Goal: Participate in discussion: Engage in conversation with other users on a specific topic

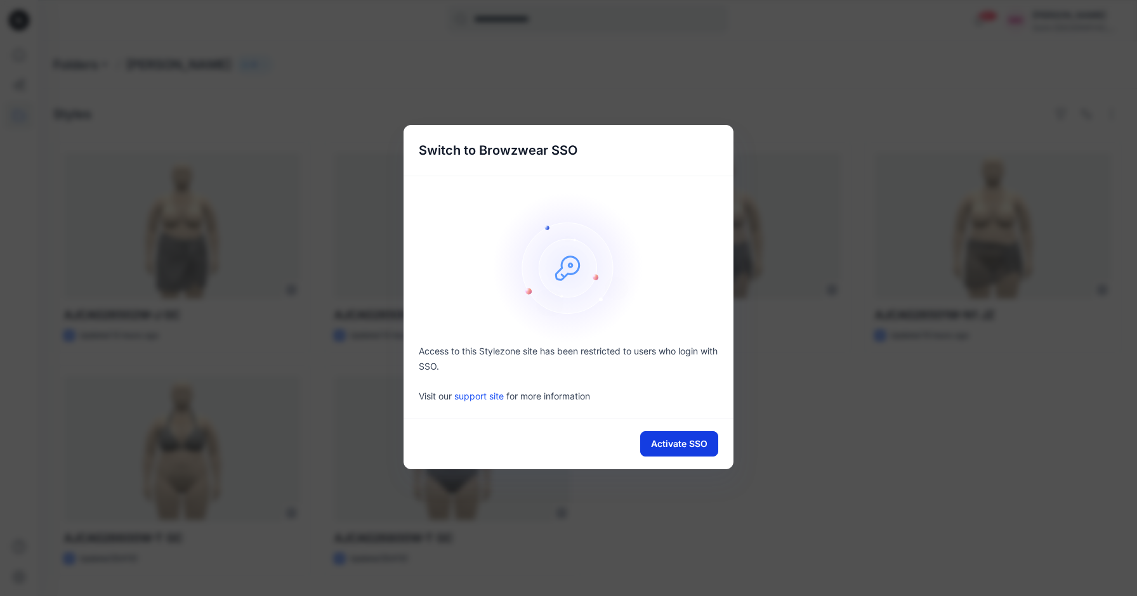
click at [675, 441] on button "Activate SSO" at bounding box center [679, 443] width 78 height 25
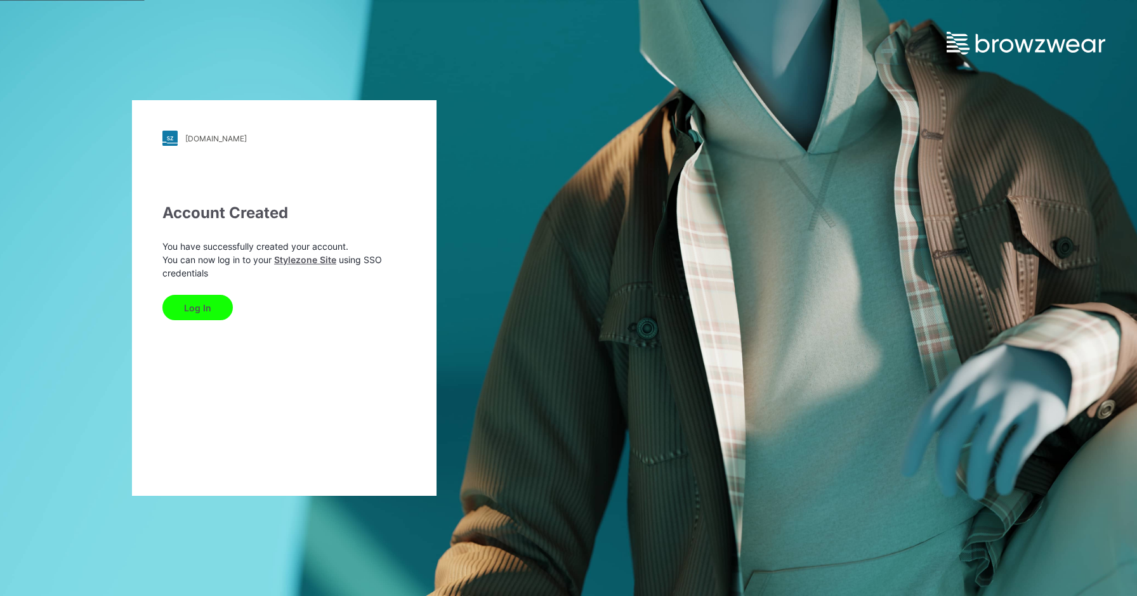
click at [199, 310] on button "Log In" at bounding box center [197, 307] width 70 height 25
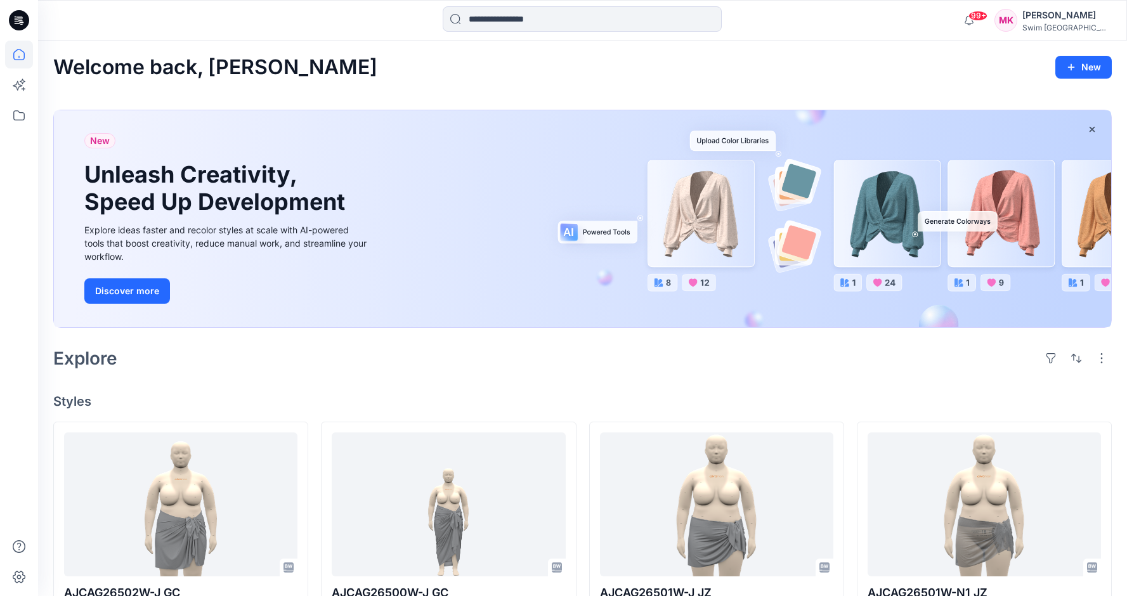
click at [1086, 13] on div "[PERSON_NAME]" at bounding box center [1066, 15] width 89 height 15
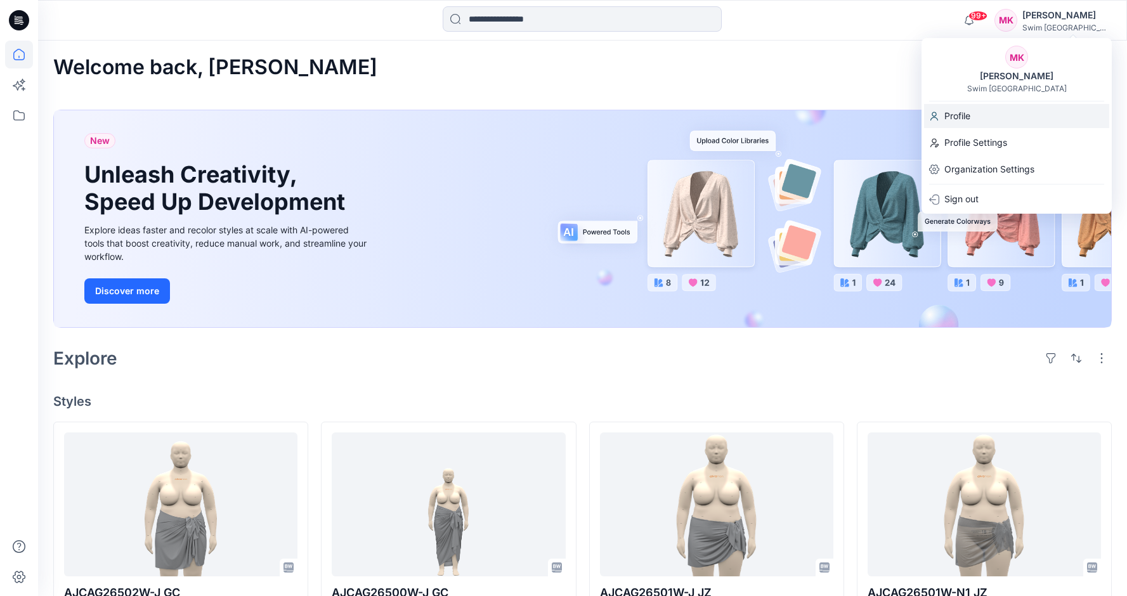
click at [977, 116] on div "Profile" at bounding box center [1016, 116] width 185 height 24
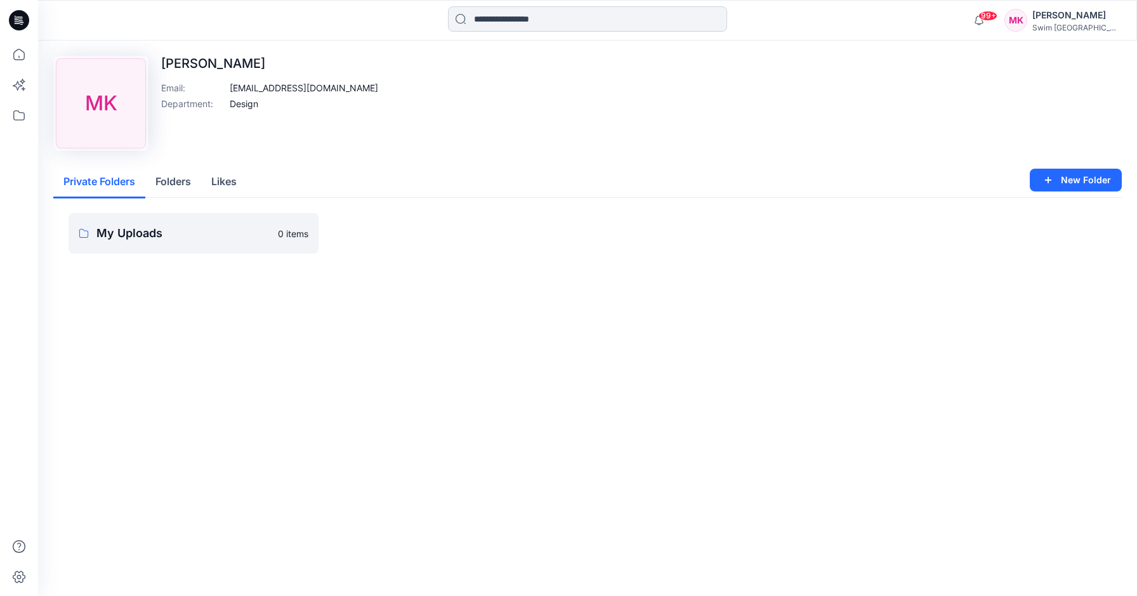
click at [554, 24] on input at bounding box center [587, 18] width 279 height 25
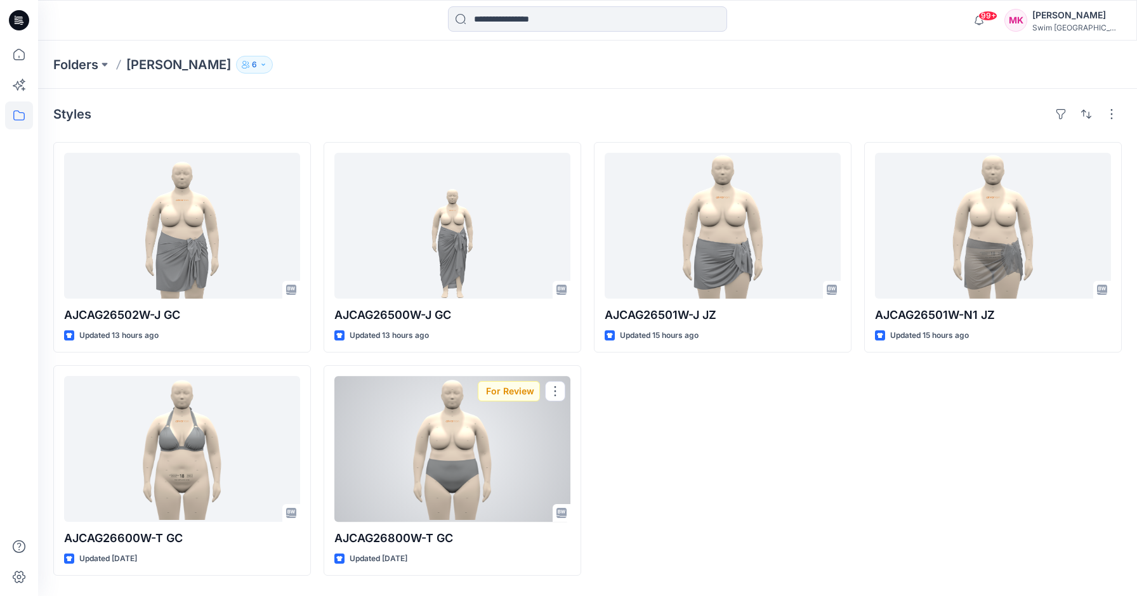
click at [430, 464] on div at bounding box center [452, 449] width 236 height 146
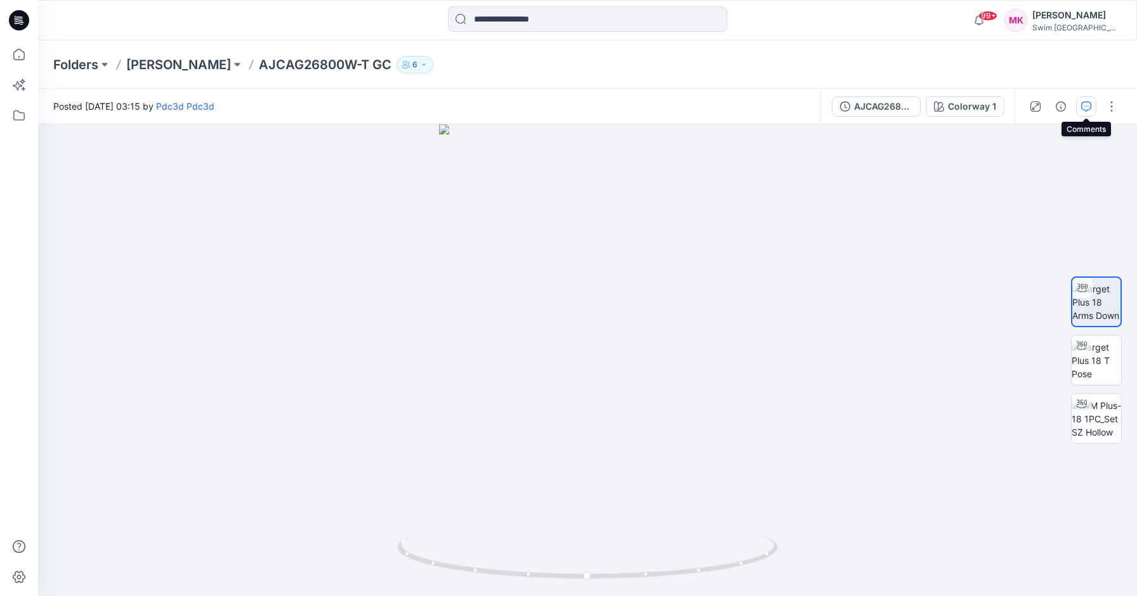
click at [1086, 106] on icon "button" at bounding box center [1086, 106] width 10 height 10
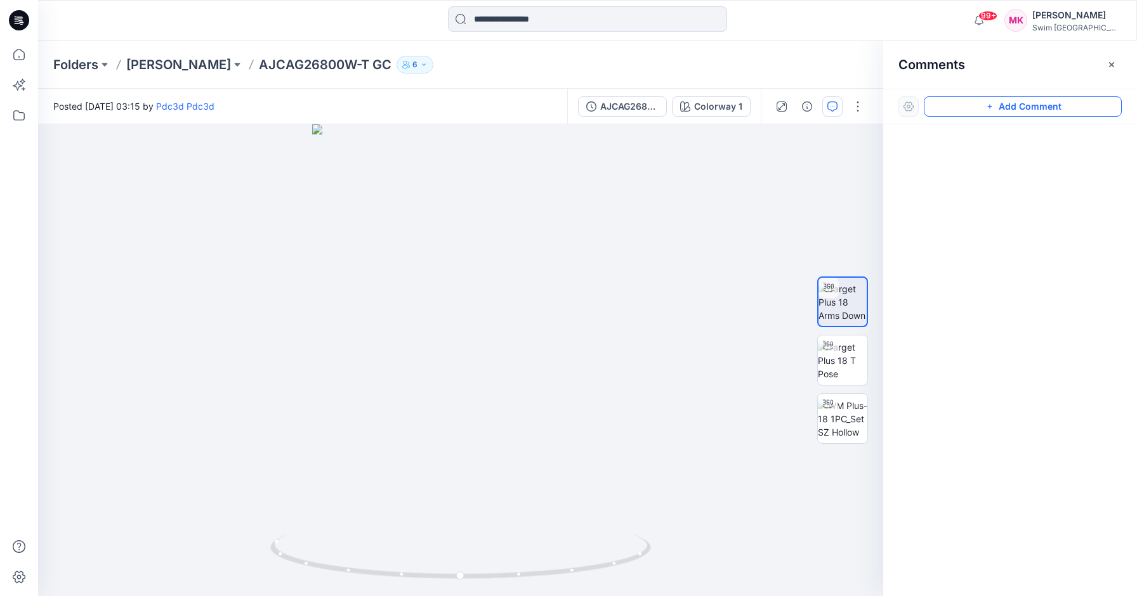
click at [974, 105] on button "Add Comment" at bounding box center [1022, 106] width 198 height 20
click at [970, 167] on div at bounding box center [1000, 331] width 254 height 415
click at [898, 104] on div at bounding box center [899, 106] width 20 height 20
click at [899, 107] on div at bounding box center [899, 106] width 20 height 20
click at [1100, 65] on icon "button" at bounding box center [1102, 65] width 10 height 10
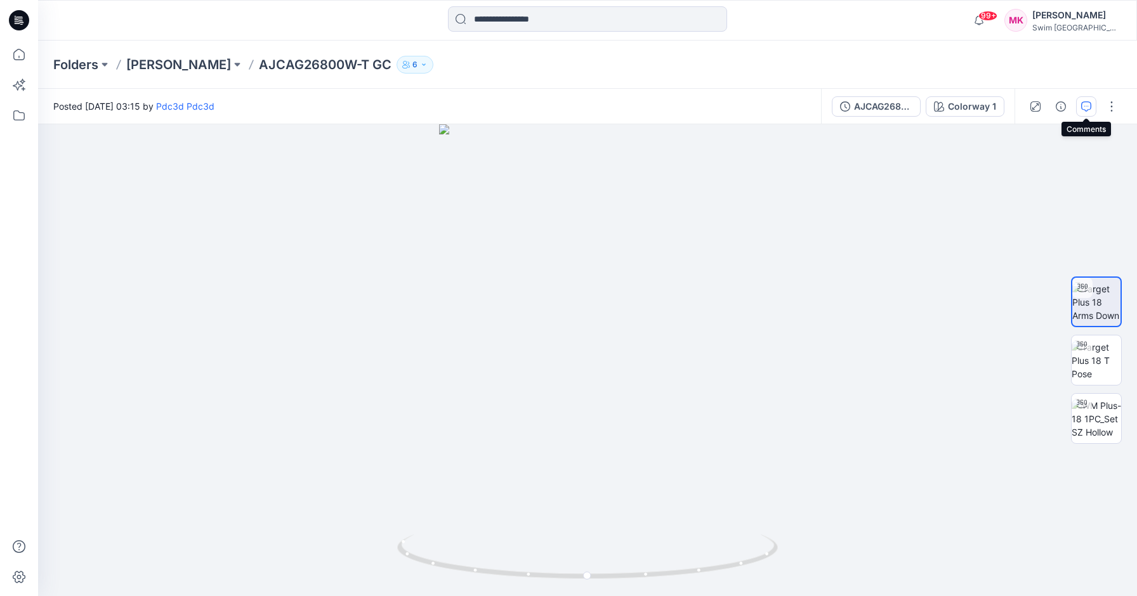
click at [1084, 103] on icon "button" at bounding box center [1086, 106] width 10 height 10
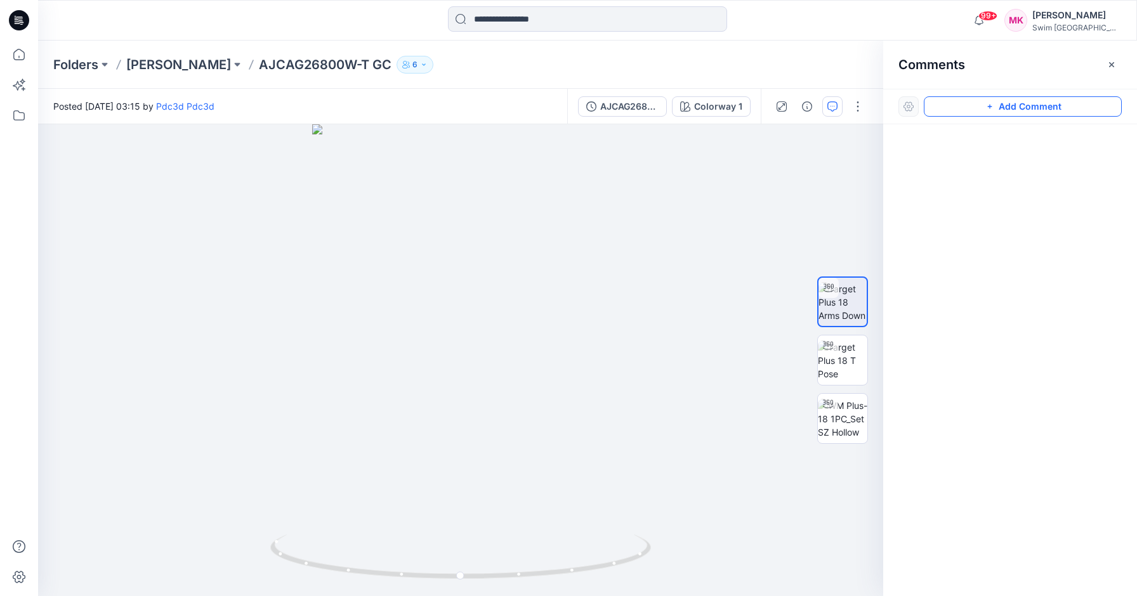
click at [1017, 105] on button "Add Comment" at bounding box center [1022, 106] width 198 height 20
click at [541, 434] on div "1" at bounding box center [460, 360] width 845 height 472
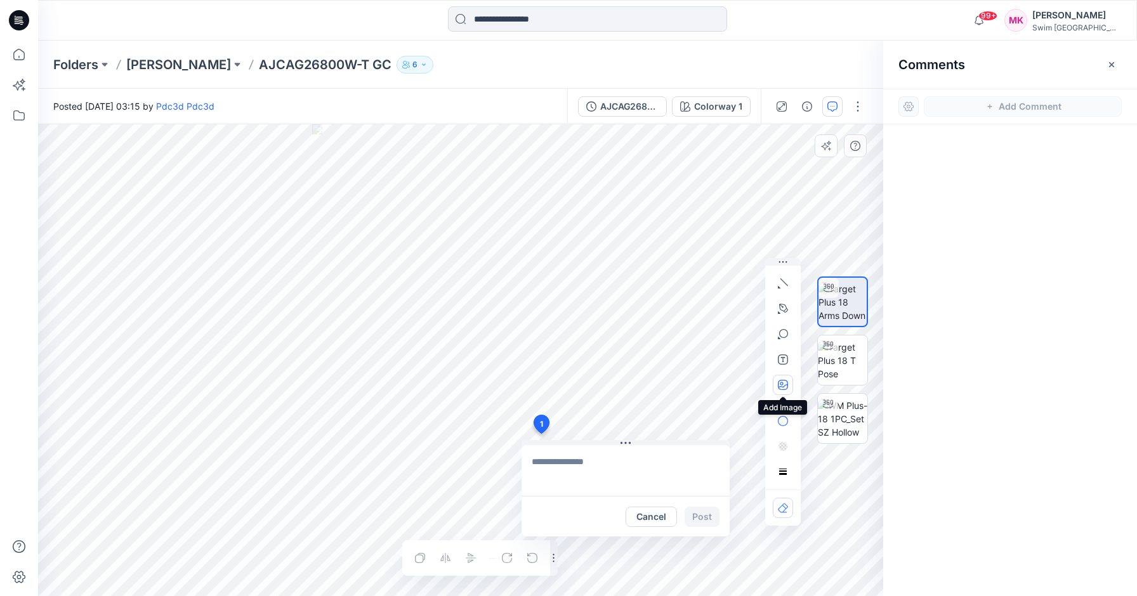
click at [781, 383] on icon "button" at bounding box center [783, 385] width 10 height 10
click at [784, 379] on button "button" at bounding box center [782, 385] width 20 height 20
type input"] "**********"
click at [568, 472] on textarea at bounding box center [625, 470] width 208 height 51
click at [564, 466] on textarea at bounding box center [625, 470] width 208 height 51
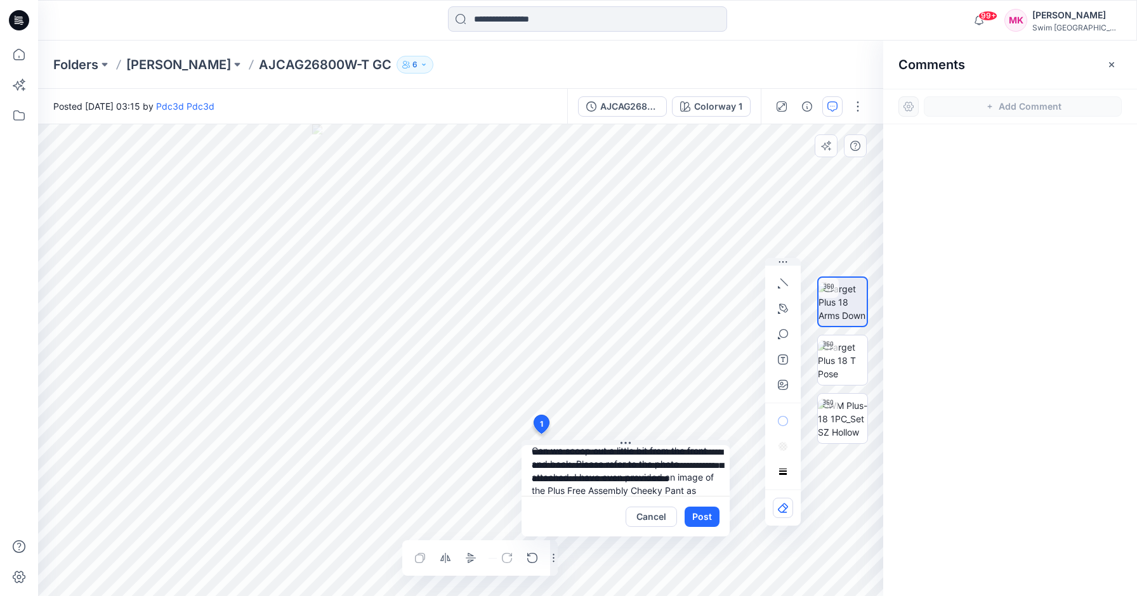
scroll to position [25, 0]
type textarea "**********"
click at [697, 516] on button "Post" at bounding box center [701, 517] width 35 height 20
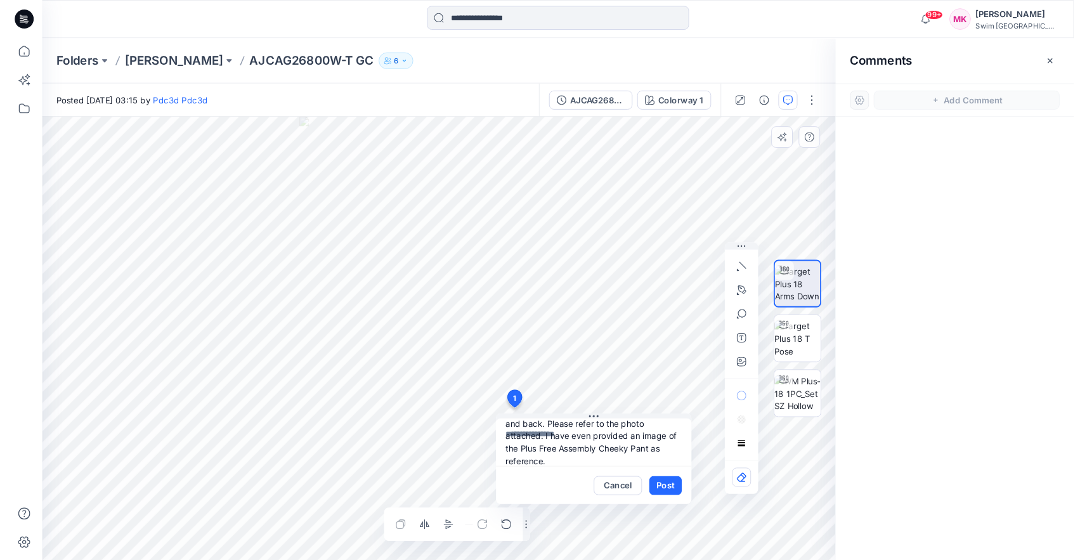
scroll to position [0, 0]
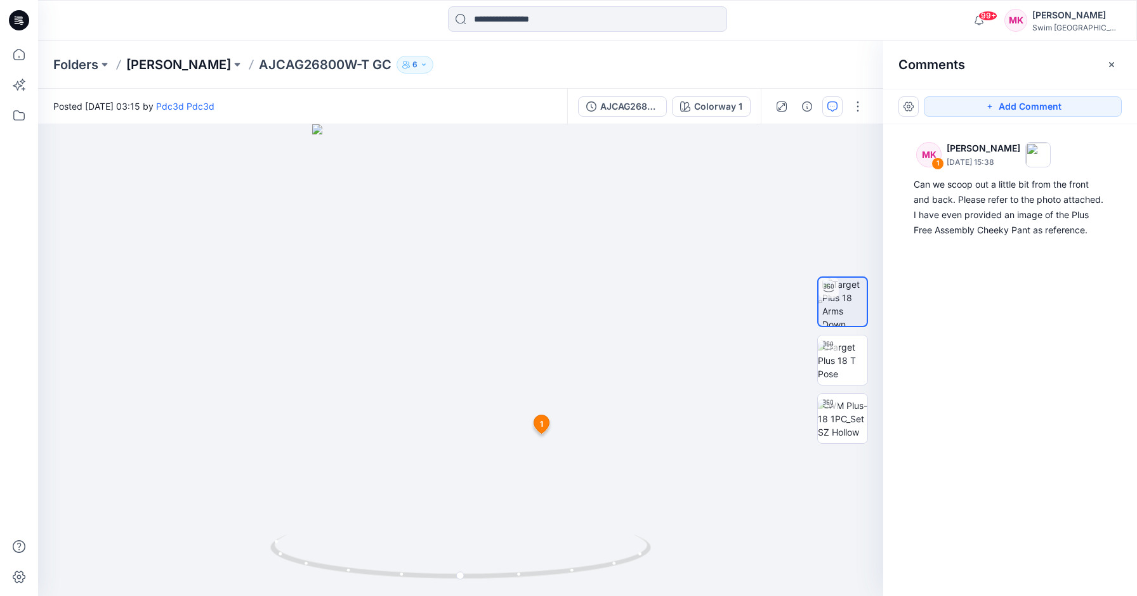
click at [174, 60] on p "[PERSON_NAME]" at bounding box center [178, 65] width 105 height 18
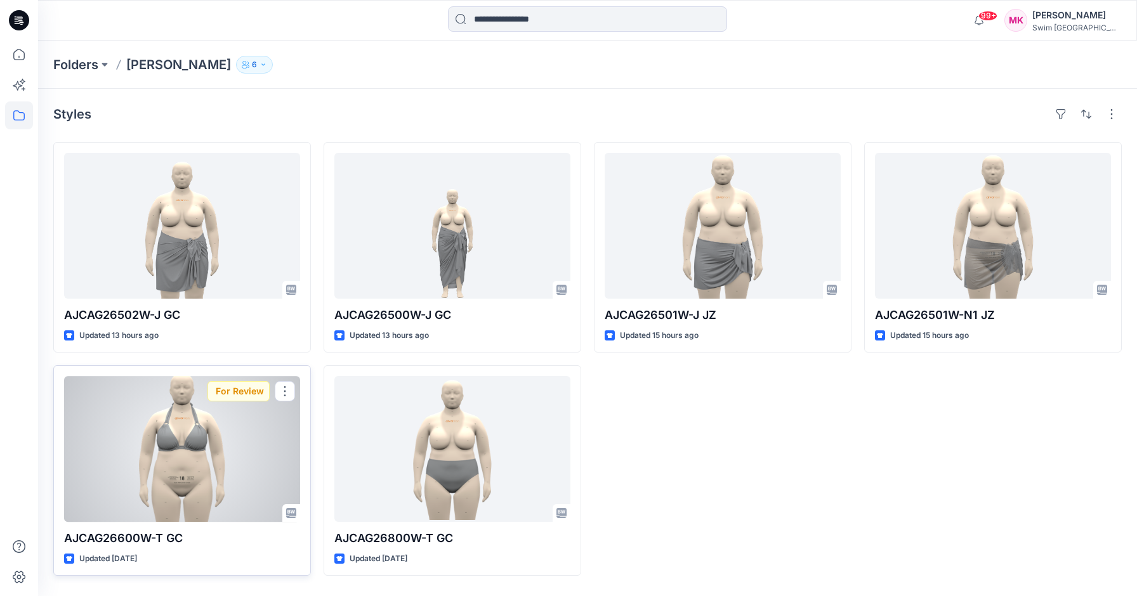
click at [181, 443] on div at bounding box center [182, 449] width 236 height 146
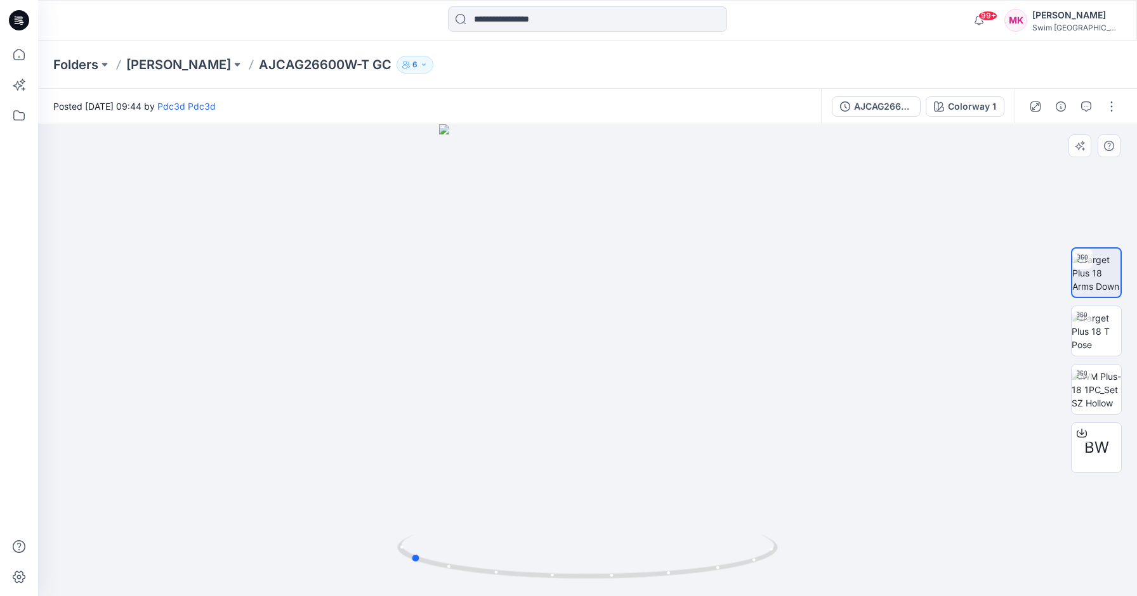
drag, startPoint x: 746, startPoint y: 555, endPoint x: 569, endPoint y: 486, distance: 190.6
click at [569, 486] on div at bounding box center [587, 360] width 1098 height 472
drag, startPoint x: 629, startPoint y: 571, endPoint x: 844, endPoint y: 538, distance: 218.2
click at [844, 538] on div at bounding box center [587, 360] width 1098 height 472
click at [1084, 105] on icon "button" at bounding box center [1086, 106] width 10 height 10
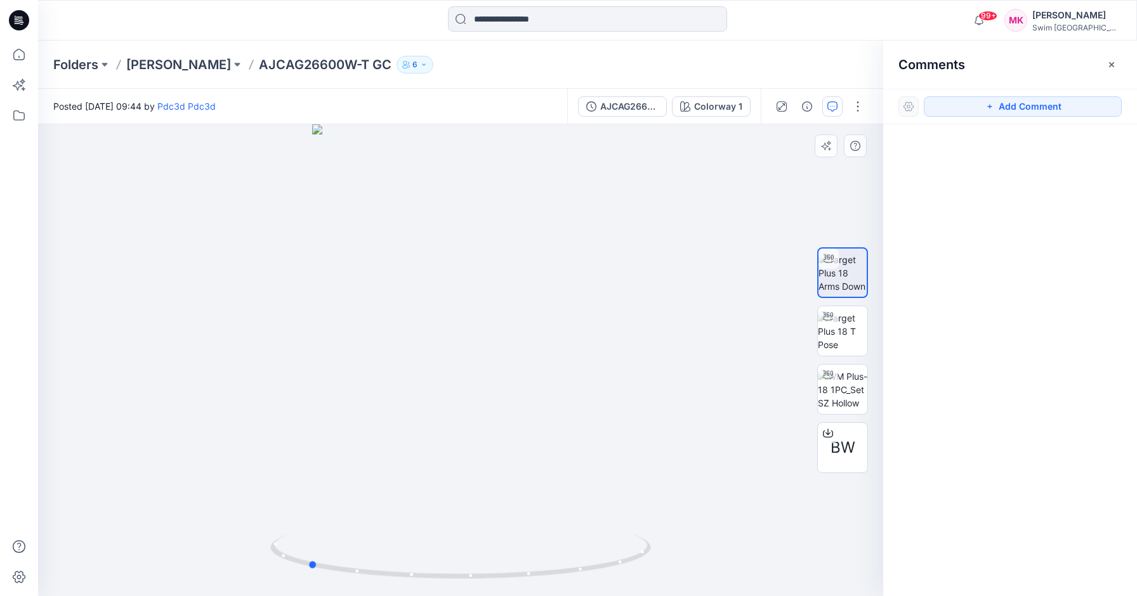
drag, startPoint x: 527, startPoint y: 575, endPoint x: 332, endPoint y: 501, distance: 208.7
click at [332, 501] on div at bounding box center [460, 360] width 845 height 472
drag, startPoint x: 429, startPoint y: 577, endPoint x: 381, endPoint y: 565, distance: 50.2
click at [381, 565] on icon at bounding box center [462, 559] width 384 height 48
drag, startPoint x: 459, startPoint y: 574, endPoint x: 278, endPoint y: 551, distance: 182.8
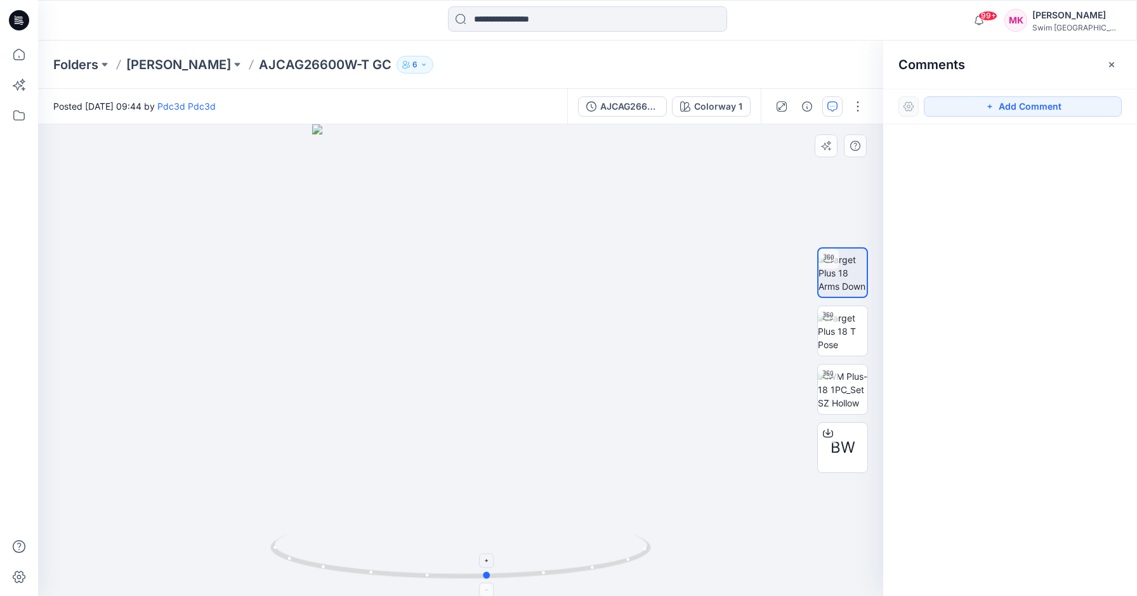
click at [278, 551] on icon at bounding box center [462, 559] width 384 height 48
drag, startPoint x: 487, startPoint y: 574, endPoint x: 283, endPoint y: 545, distance: 206.2
click at [283, 545] on icon at bounding box center [462, 559] width 384 height 48
click at [984, 107] on icon "button" at bounding box center [989, 106] width 10 height 10
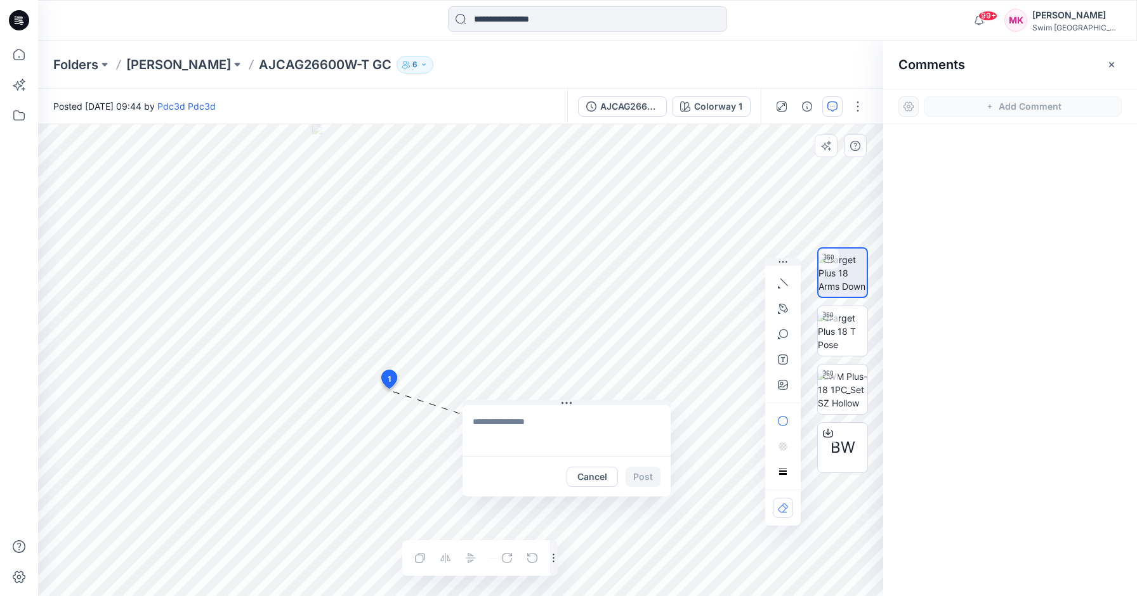
click at [482, 394] on div "1 Cancel Post Layer 1" at bounding box center [460, 360] width 845 height 472
click at [589, 481] on button "Cancel" at bounding box center [591, 477] width 51 height 20
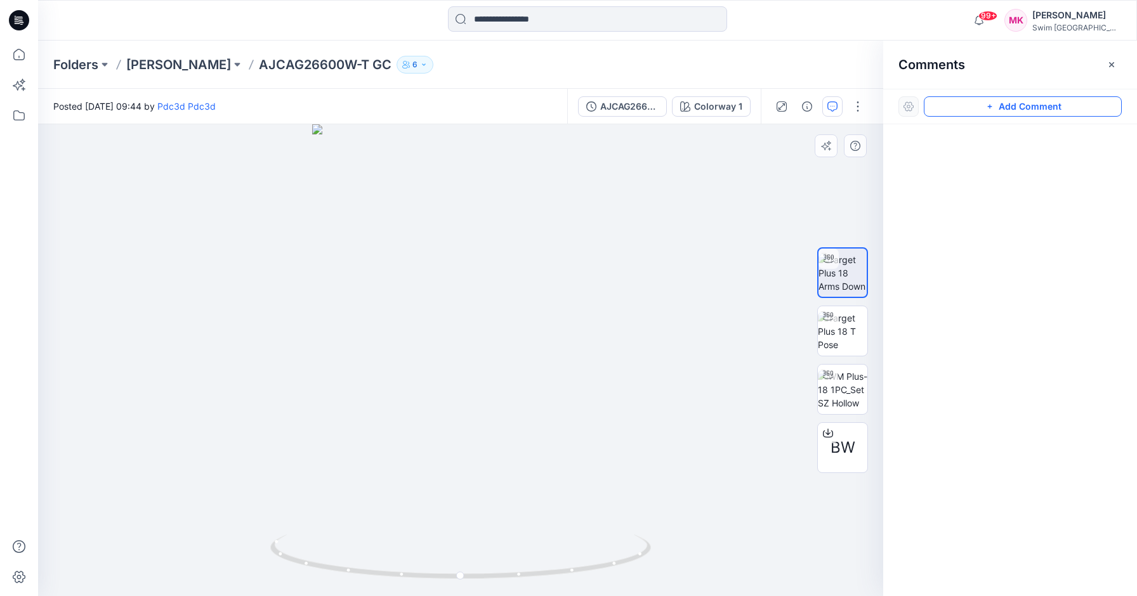
click at [504, 263] on div at bounding box center [460, 360] width 845 height 472
click at [990, 108] on icon "button" at bounding box center [989, 106] width 10 height 10
click at [500, 264] on div "1" at bounding box center [460, 360] width 845 height 472
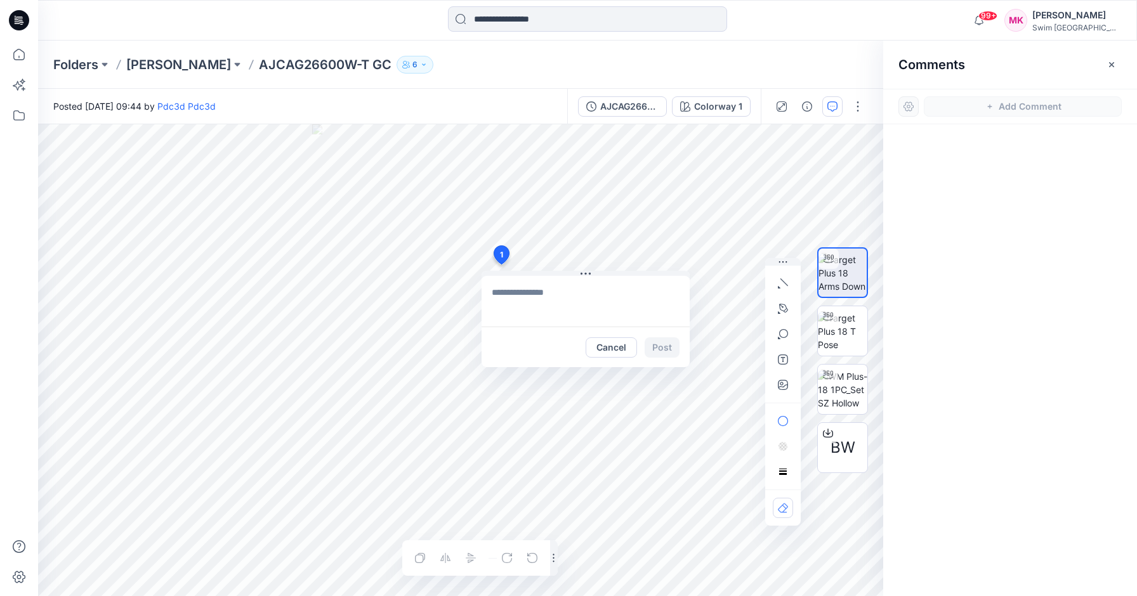
click at [580, 298] on textarea at bounding box center [585, 301] width 208 height 51
type textarea "**********"
click at [665, 346] on button "Post" at bounding box center [661, 347] width 35 height 20
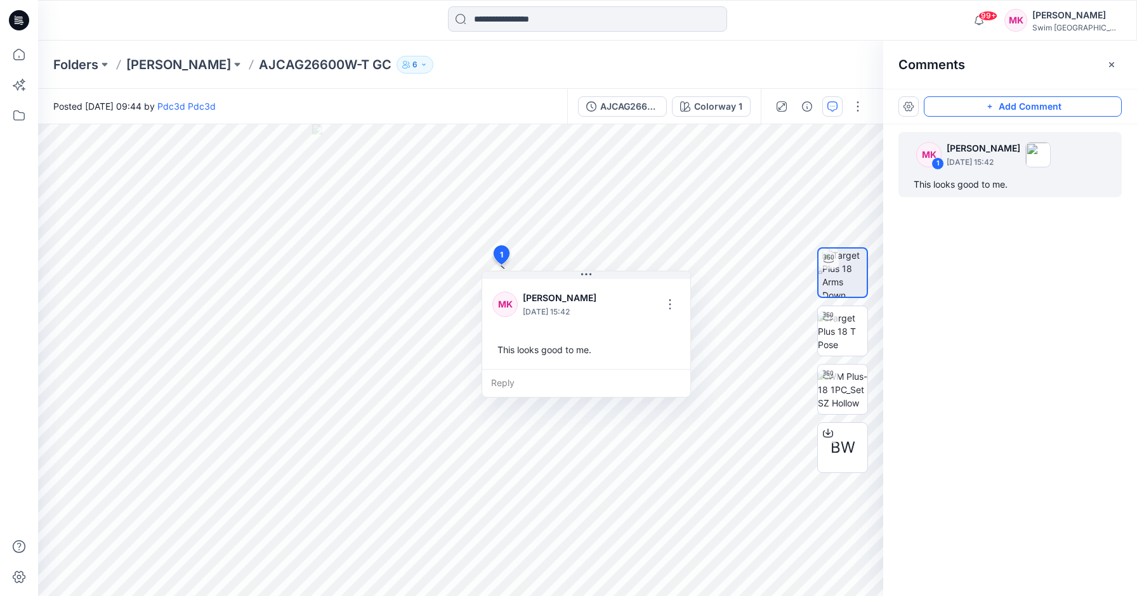
click at [1050, 351] on div "MK 1 [PERSON_NAME] [DATE] 15:42 This looks good to me." at bounding box center [1010, 336] width 254 height 425
click at [190, 59] on p "[PERSON_NAME]" at bounding box center [178, 65] width 105 height 18
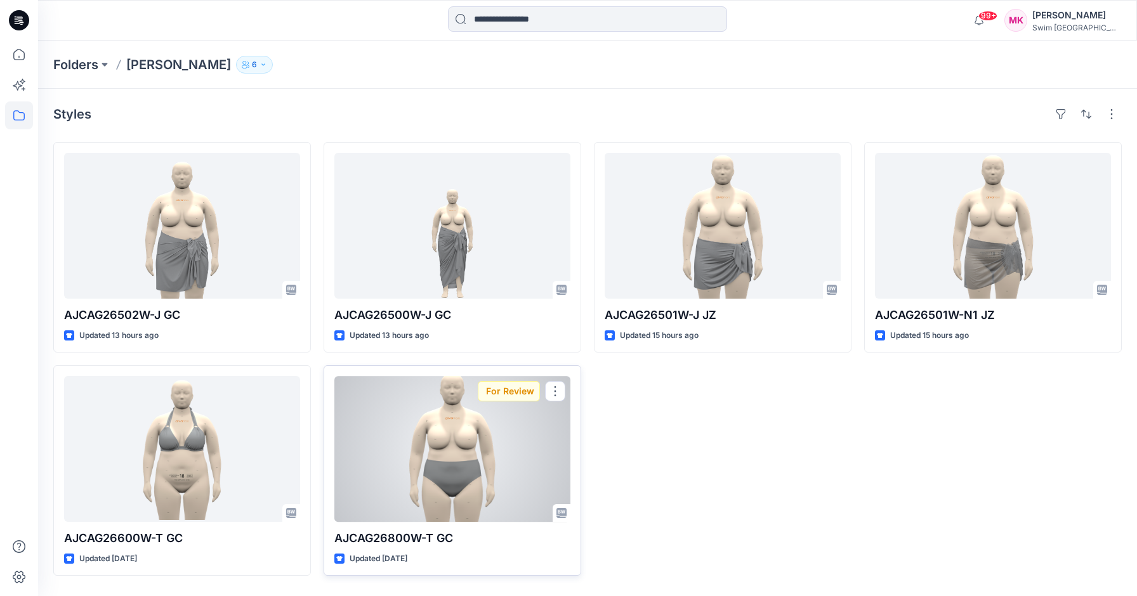
click at [459, 422] on div at bounding box center [452, 449] width 236 height 146
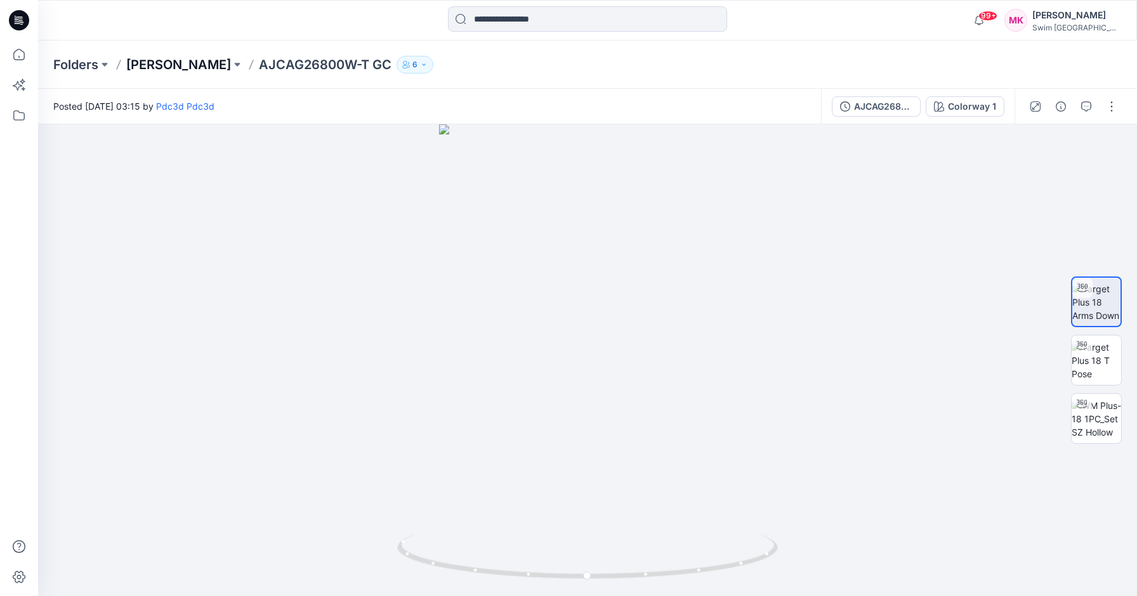
click at [200, 67] on p "[PERSON_NAME]" at bounding box center [178, 65] width 105 height 18
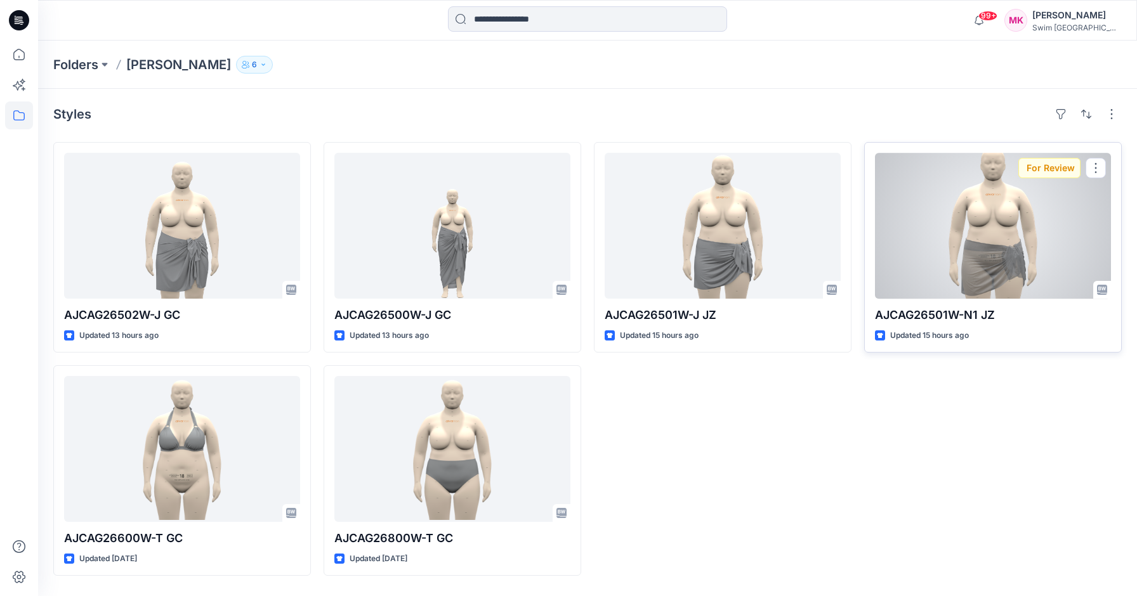
click at [1007, 228] on div at bounding box center [993, 226] width 236 height 146
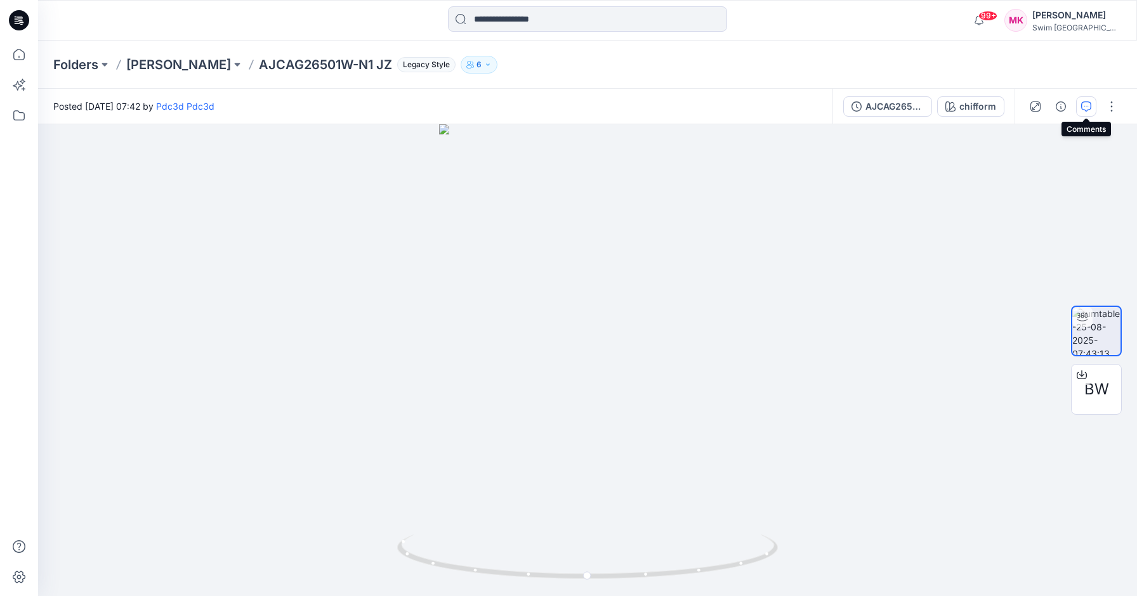
click at [1078, 106] on button "button" at bounding box center [1086, 106] width 20 height 20
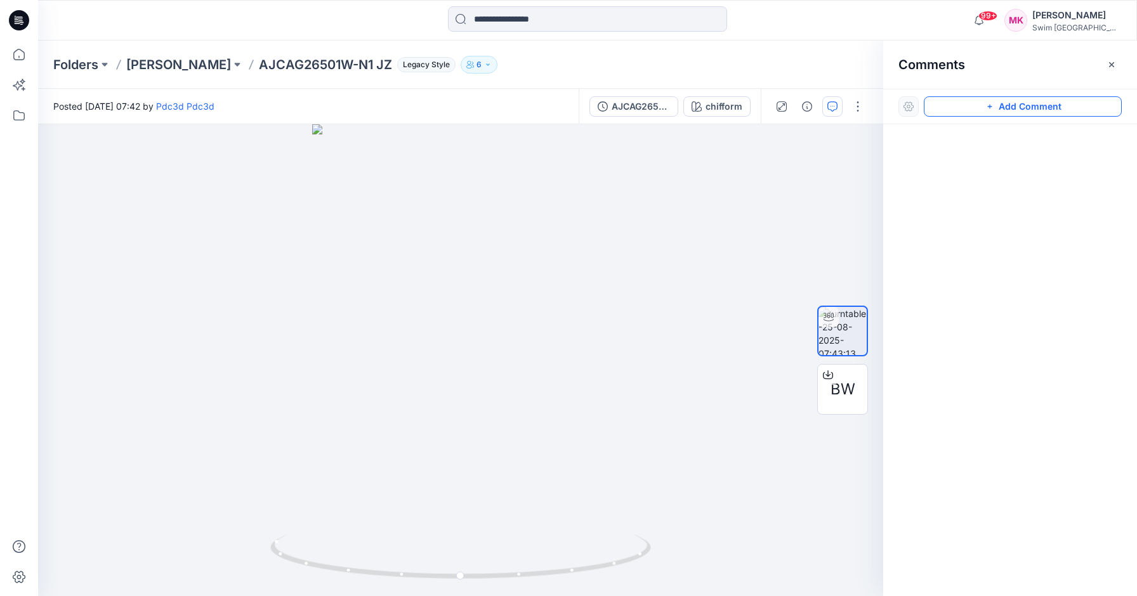
click at [965, 108] on button "Add Comment" at bounding box center [1022, 106] width 198 height 20
click at [539, 408] on div "1" at bounding box center [460, 360] width 845 height 472
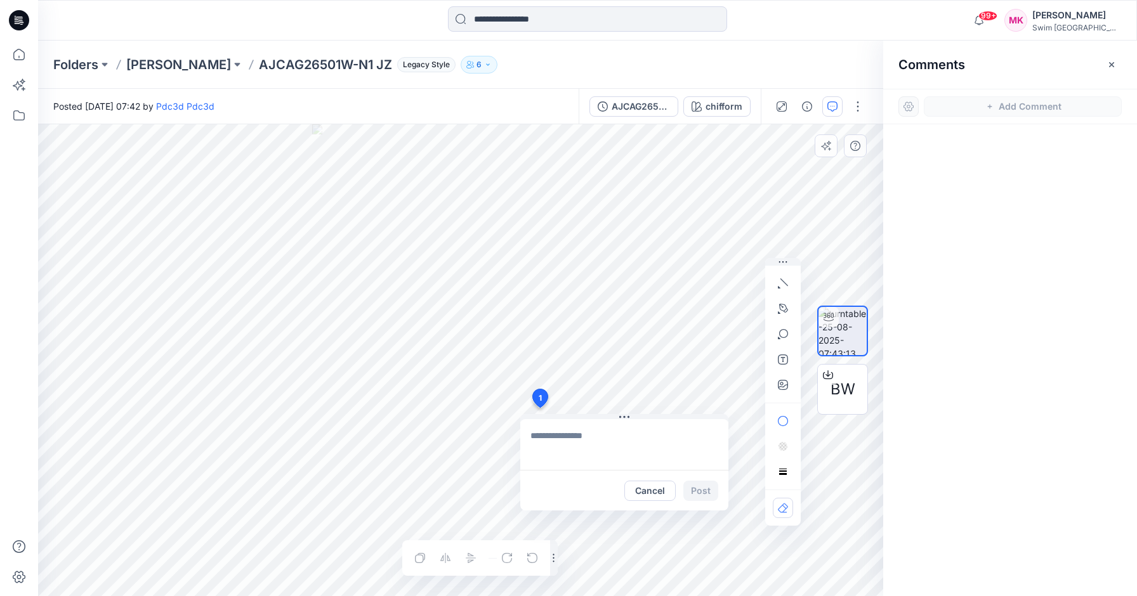
click at [594, 447] on textarea at bounding box center [624, 444] width 208 height 51
type textarea "**********"
click at [696, 490] on button "Post" at bounding box center [700, 491] width 35 height 20
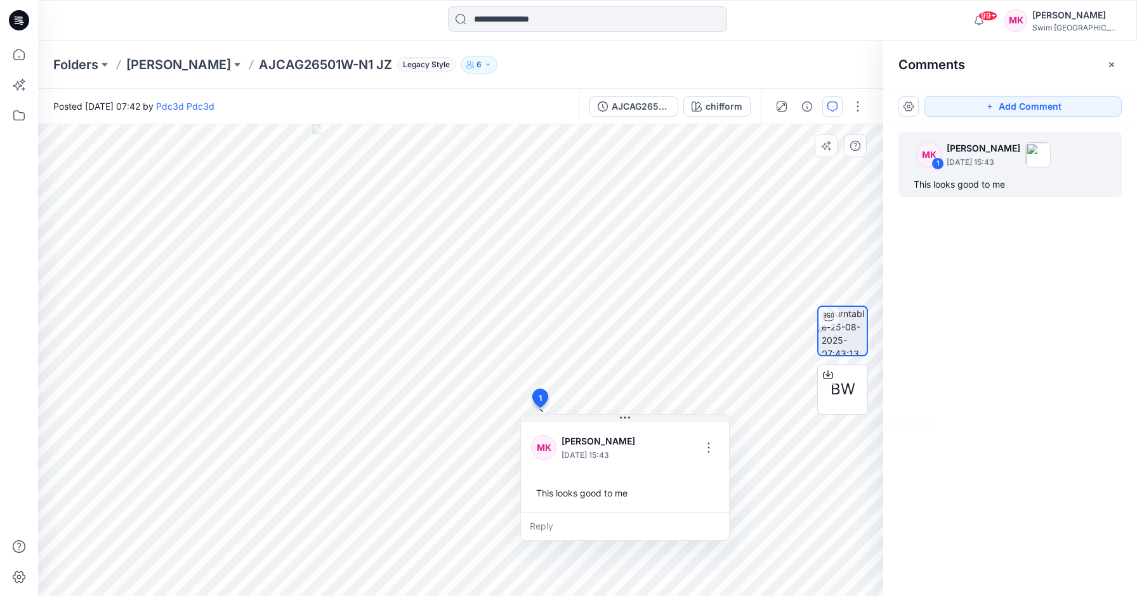
click at [990, 438] on div "MK 1 [PERSON_NAME] [DATE] 15:43 This looks good to me" at bounding box center [1010, 336] width 254 height 425
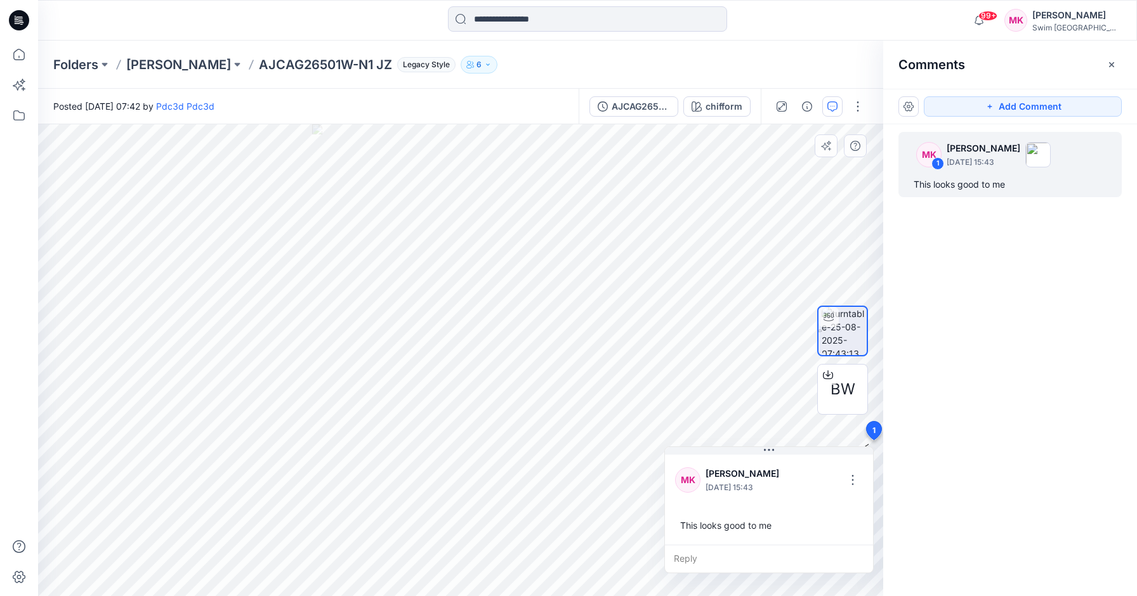
click at [571, 404] on div "BW chifform Loading... Material Properties Loading... 2 1 MK [PERSON_NAME] [DAT…" at bounding box center [460, 360] width 845 height 472
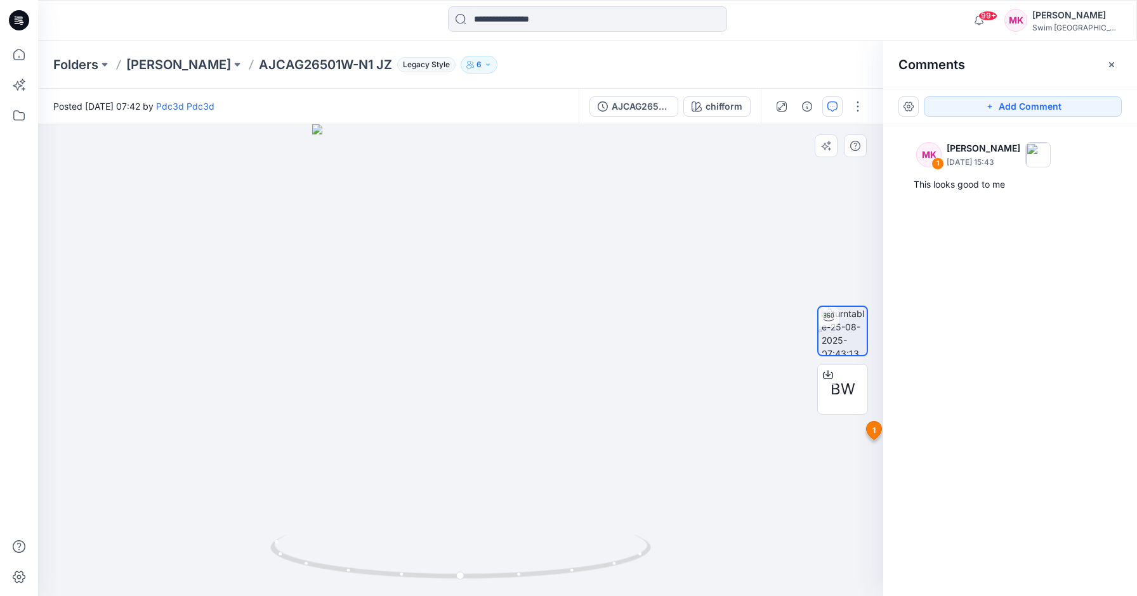
drag, startPoint x: 871, startPoint y: 430, endPoint x: 693, endPoint y: 417, distance: 178.7
click at [693, 417] on div "BW chifform Loading... Material Properties Loading... 2 1 MK [PERSON_NAME] [DAT…" at bounding box center [460, 360] width 845 height 472
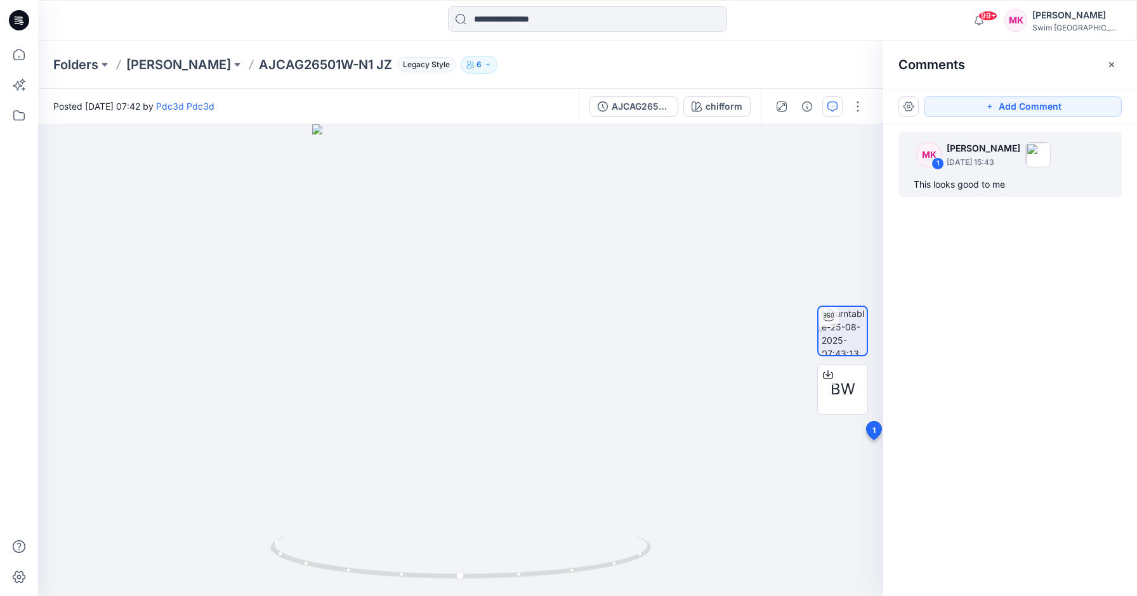
click at [939, 155] on div "MK" at bounding box center [928, 154] width 25 height 25
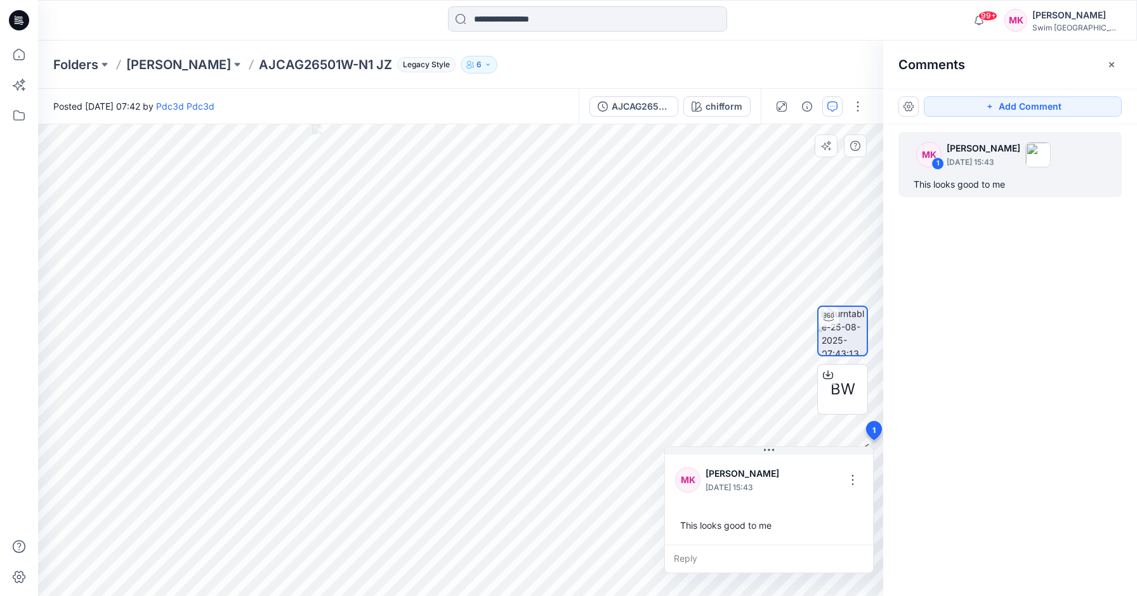
click at [751, 426] on div "BW chifform Loading... Material Properties Loading... 2 1 MK [PERSON_NAME] [DAT…" at bounding box center [460, 360] width 845 height 472
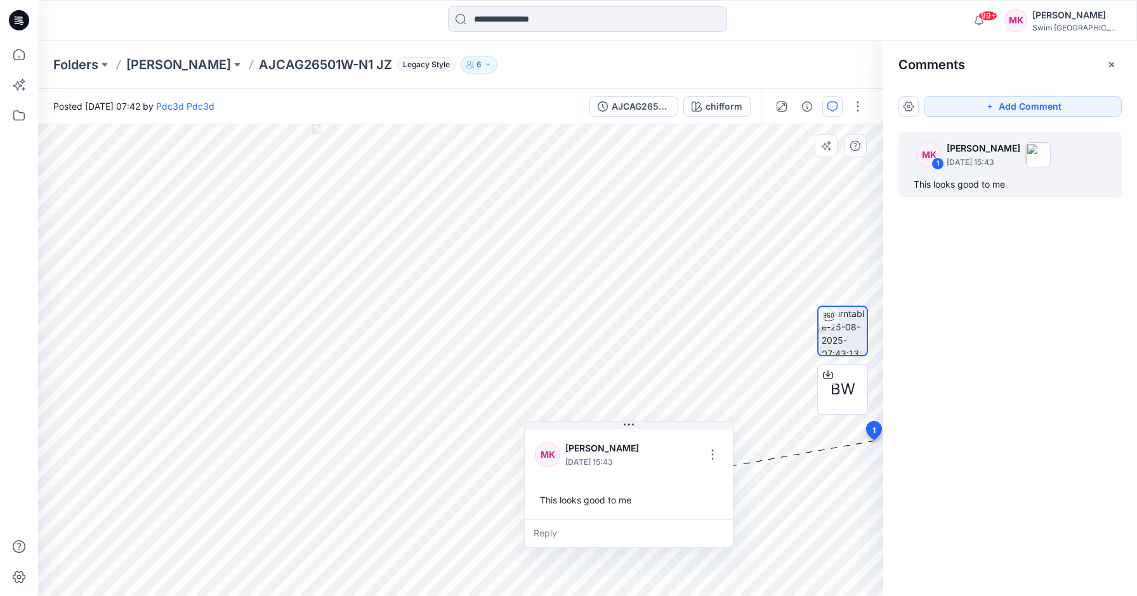
drag, startPoint x: 790, startPoint y: 453, endPoint x: 882, endPoint y: 448, distance: 92.1
click at [650, 429] on button at bounding box center [628, 426] width 208 height 8
drag, startPoint x: 870, startPoint y: 429, endPoint x: 861, endPoint y: 431, distance: 9.1
click at [861, 431] on div "BW" at bounding box center [842, 360] width 81 height 317
drag, startPoint x: 873, startPoint y: 428, endPoint x: 618, endPoint y: 471, distance: 258.0
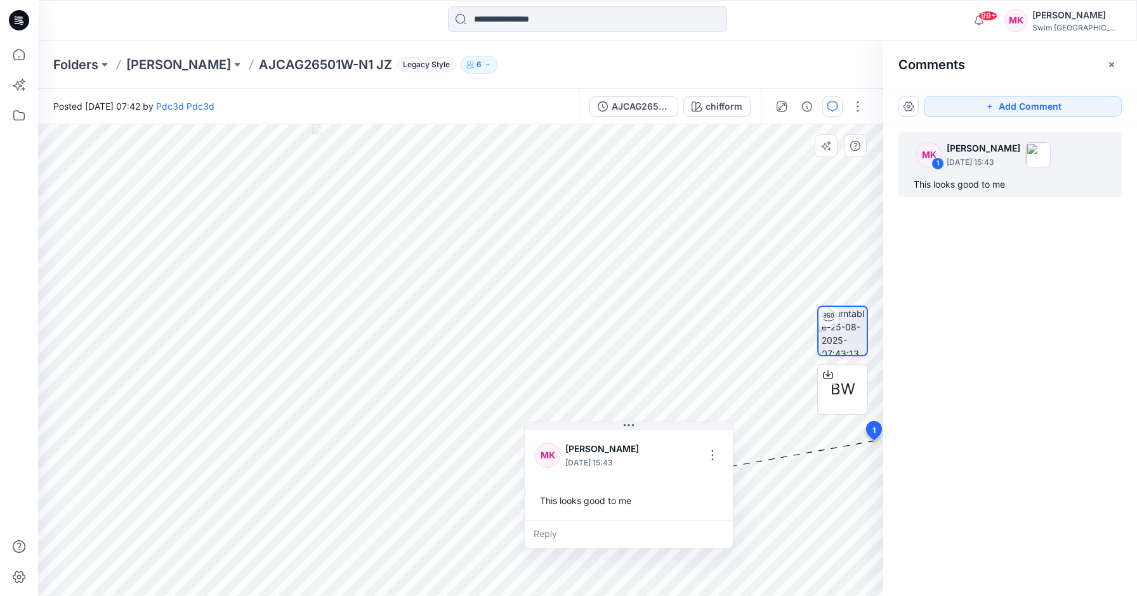
click at [618, 471] on div "BW chifform Loading... Material Properties Loading... 2 1 MK [PERSON_NAME] [DAT…" at bounding box center [460, 360] width 845 height 472
click at [707, 455] on button "button" at bounding box center [712, 455] width 20 height 20
click at [705, 516] on p "Delete thread" at bounding box center [715, 518] width 56 height 13
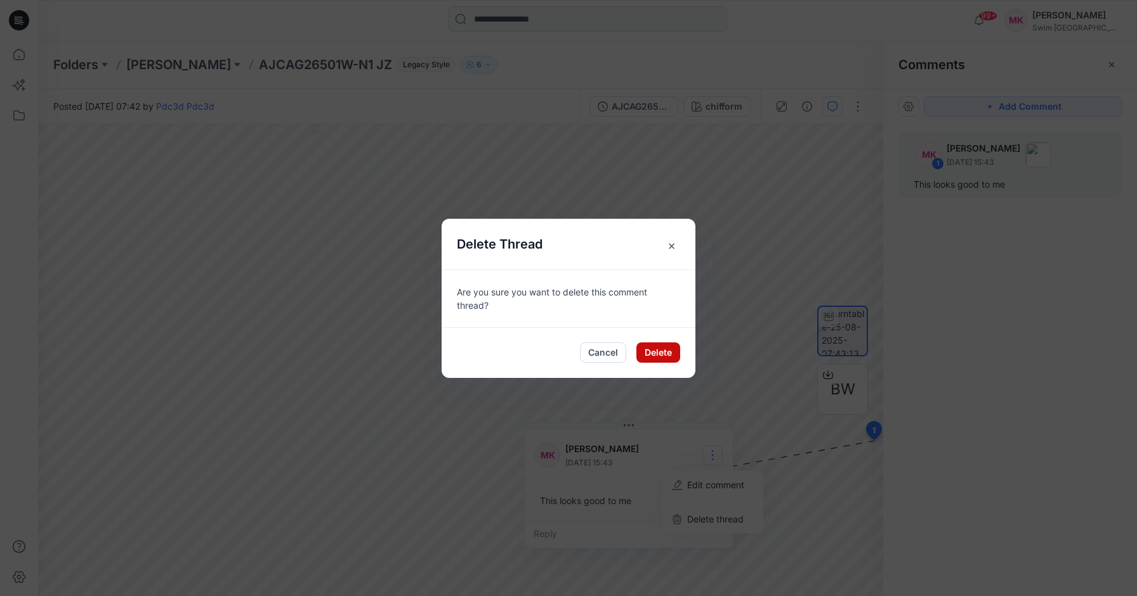
click at [653, 344] on button "Delete" at bounding box center [658, 352] width 44 height 20
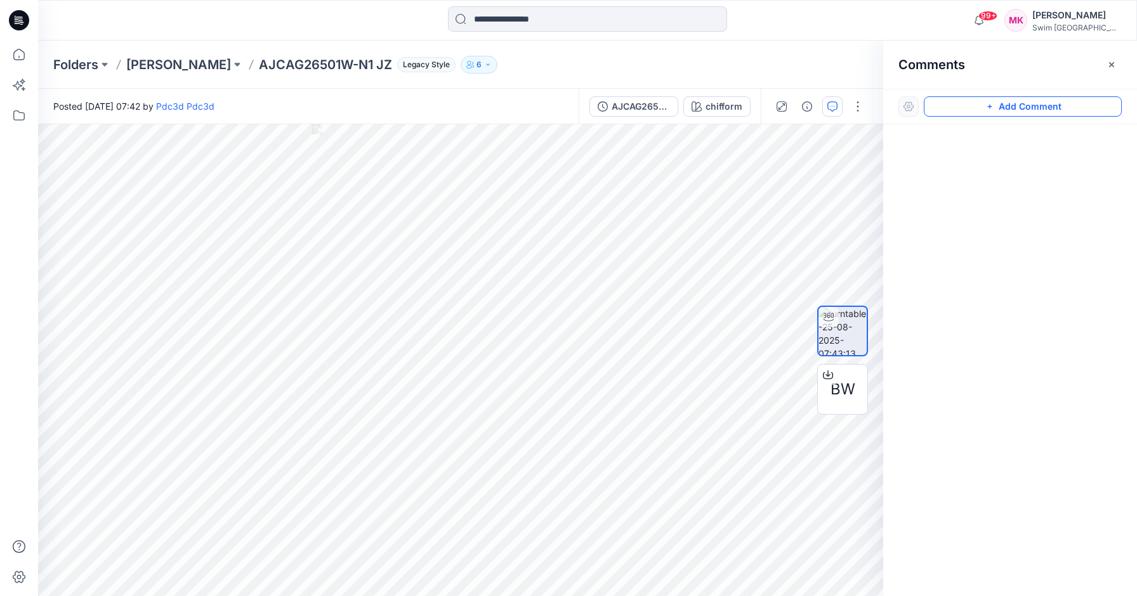
click at [976, 107] on button "Add Comment" at bounding box center [1022, 106] width 198 height 20
click at [536, 404] on div "2" at bounding box center [460, 360] width 845 height 472
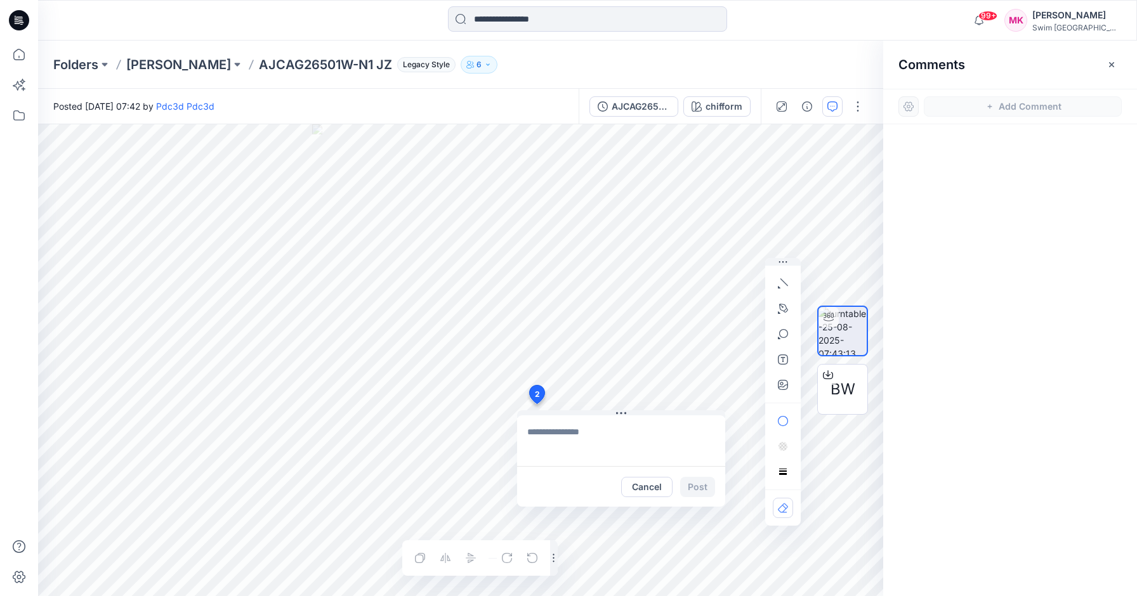
click at [593, 433] on textarea at bounding box center [621, 440] width 208 height 51
type textarea "**********"
click at [698, 485] on button "Post" at bounding box center [697, 487] width 35 height 20
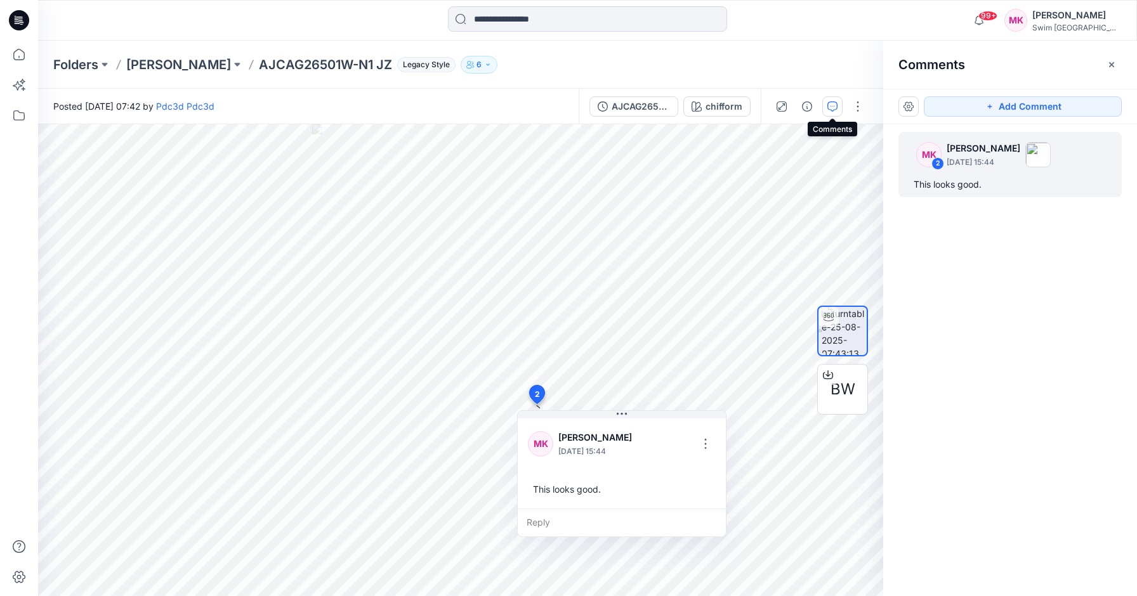
click at [840, 105] on button "button" at bounding box center [832, 106] width 20 height 20
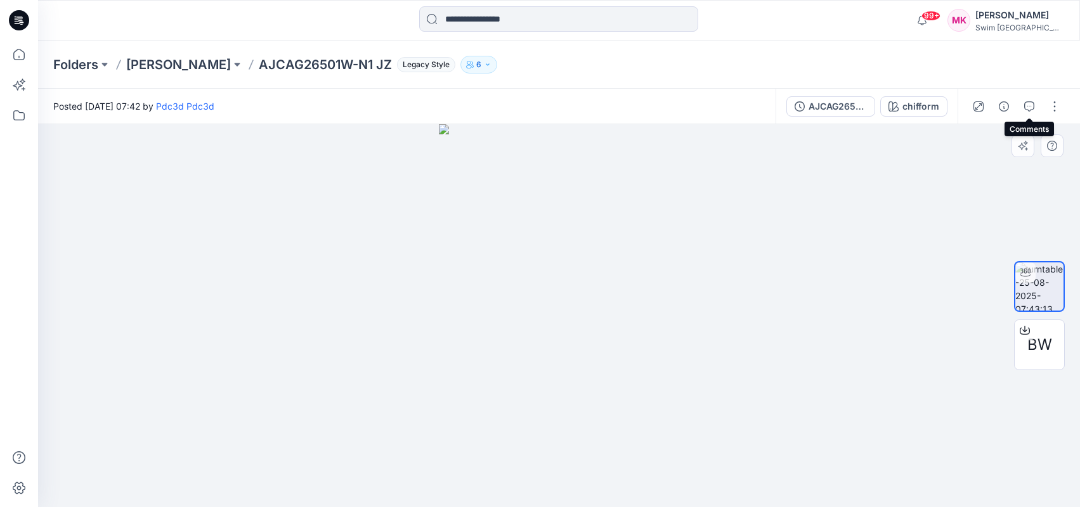
click at [699, 320] on div at bounding box center [559, 315] width 1042 height 383
click at [1041, 285] on img at bounding box center [1039, 287] width 48 height 48
drag, startPoint x: 596, startPoint y: 301, endPoint x: 456, endPoint y: 315, distance: 140.2
click at [453, 311] on img at bounding box center [559, 315] width 241 height 383
drag, startPoint x: 585, startPoint y: 453, endPoint x: 453, endPoint y: 499, distance: 139.0
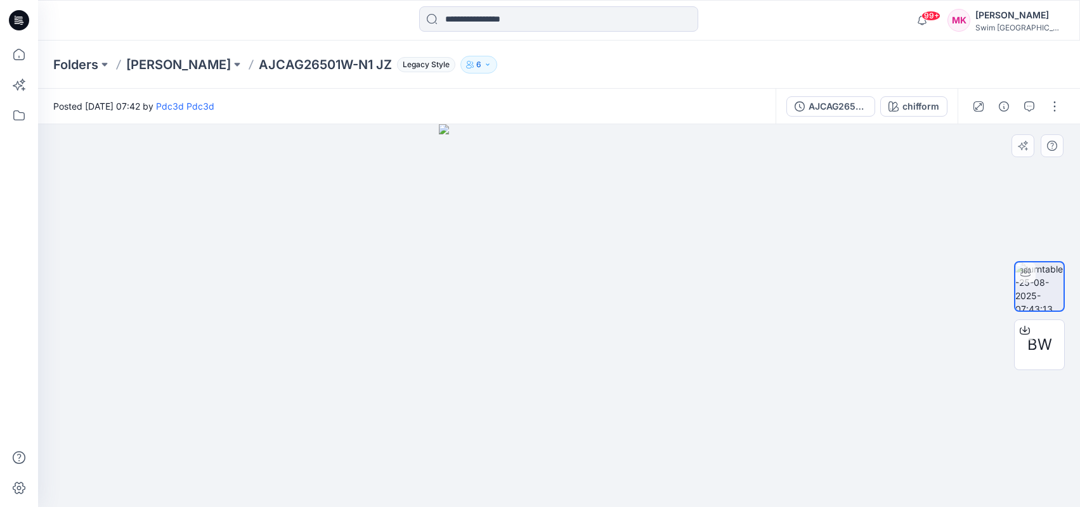
click at [383, 453] on div at bounding box center [559, 315] width 1042 height 383
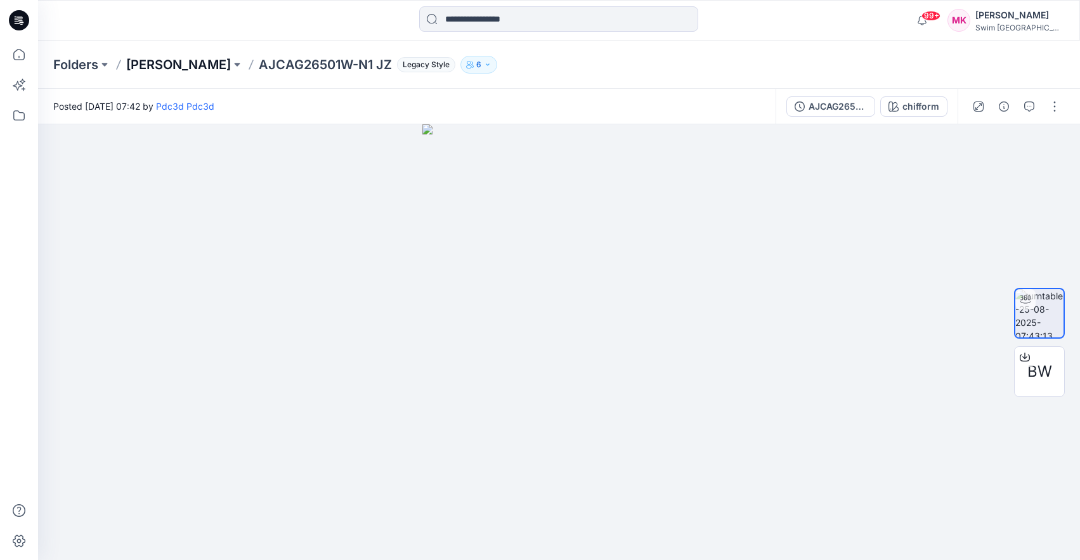
click at [205, 66] on p "[PERSON_NAME]" at bounding box center [178, 65] width 105 height 18
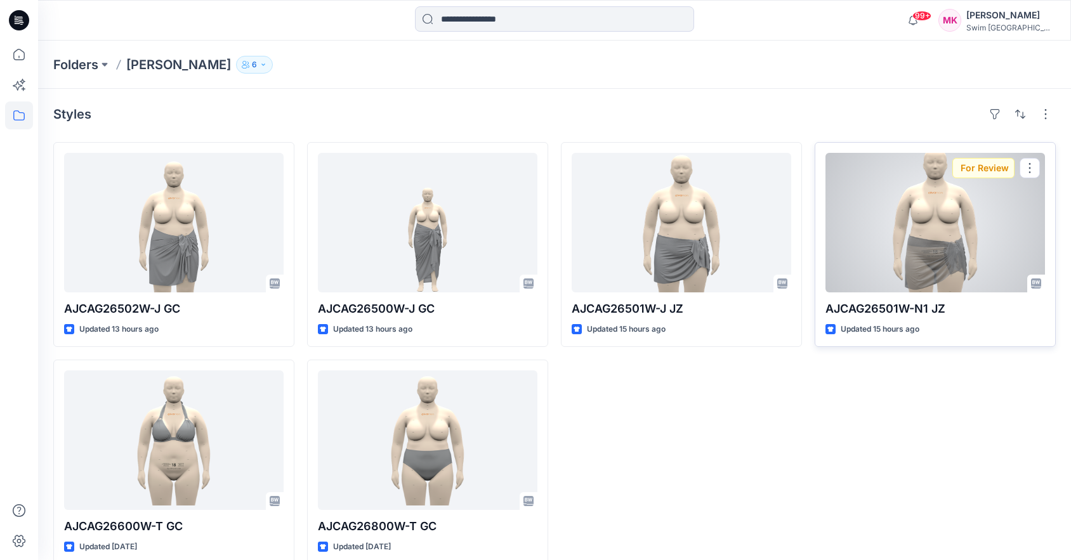
click at [957, 230] on div at bounding box center [934, 223] width 219 height 140
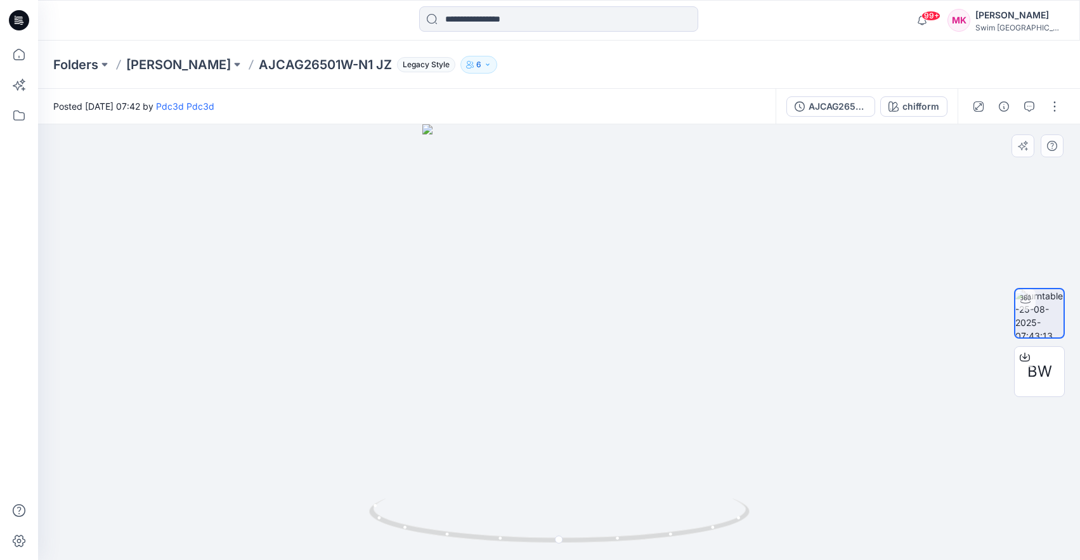
click at [563, 537] on circle at bounding box center [560, 540] width 8 height 8
click at [544, 547] on div at bounding box center [559, 342] width 1042 height 436
click at [794, 363] on div at bounding box center [559, 342] width 1042 height 436
click at [587, 452] on div at bounding box center [559, 342] width 1042 height 436
drag, startPoint x: 511, startPoint y: 538, endPoint x: 623, endPoint y: 528, distance: 112.8
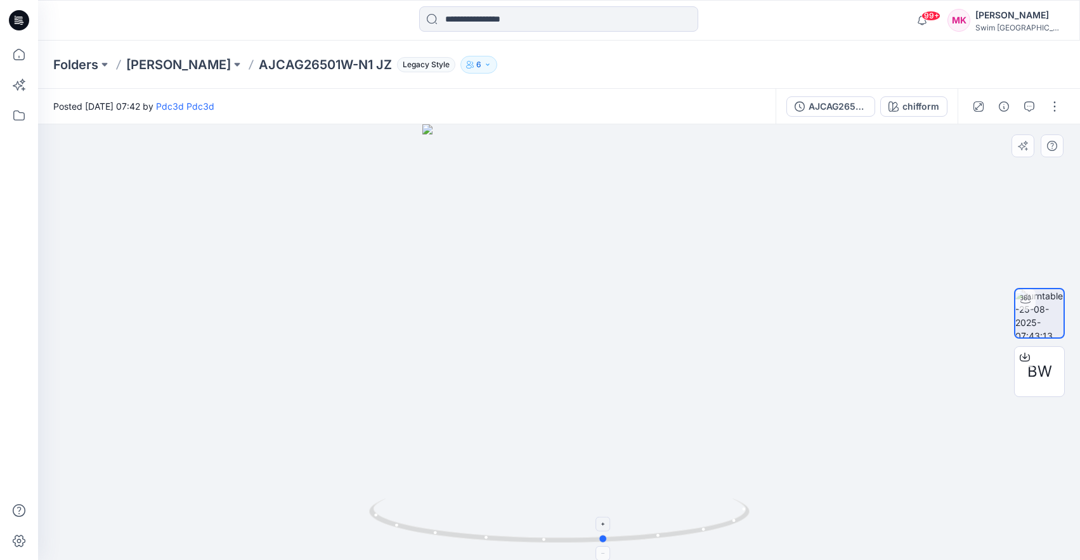
click at [623, 528] on icon at bounding box center [561, 522] width 384 height 48
click at [199, 65] on p "[PERSON_NAME]" at bounding box center [178, 65] width 105 height 18
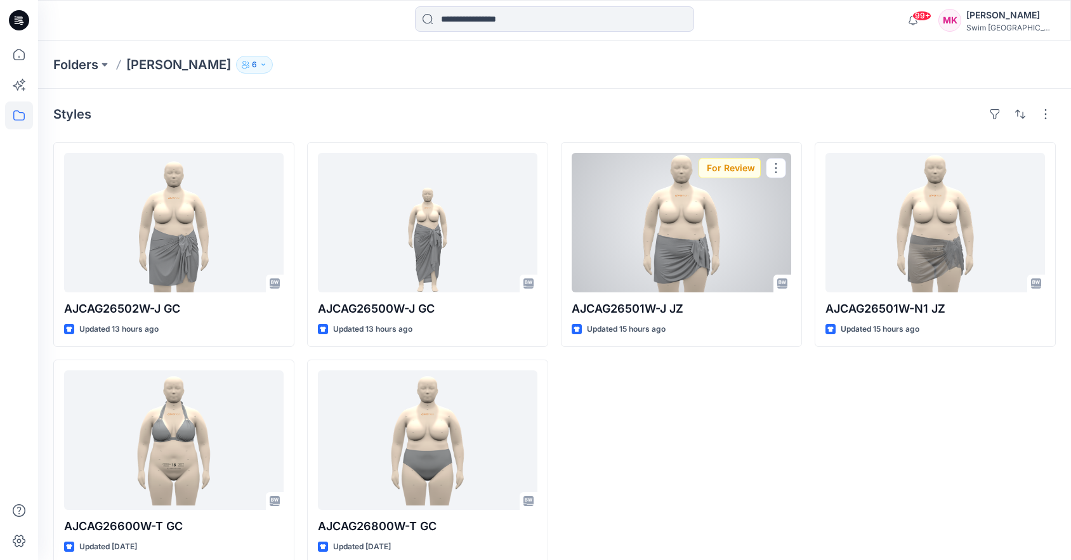
click at [669, 228] on div at bounding box center [680, 223] width 219 height 140
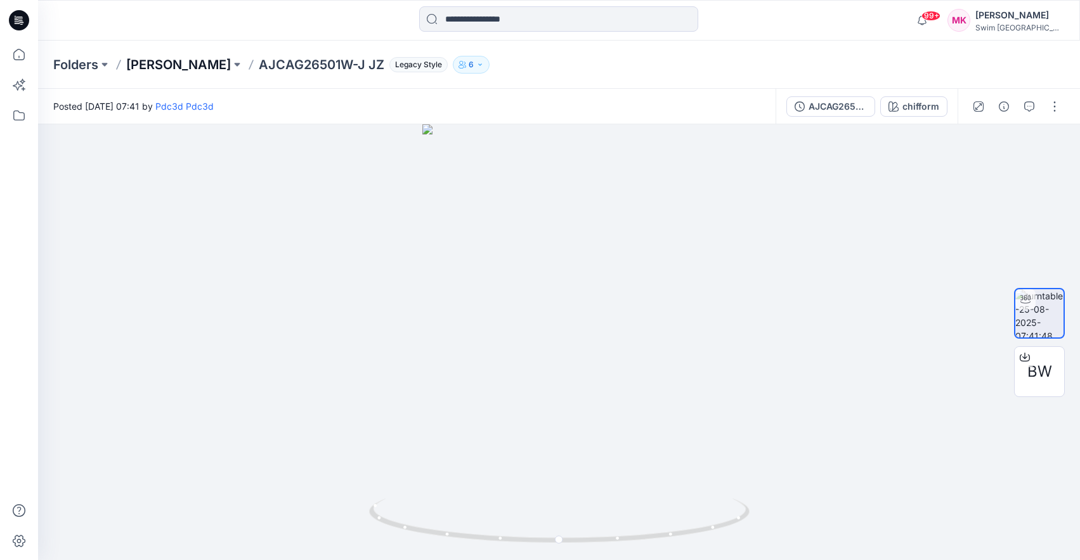
click at [204, 67] on p "[PERSON_NAME]" at bounding box center [178, 65] width 105 height 18
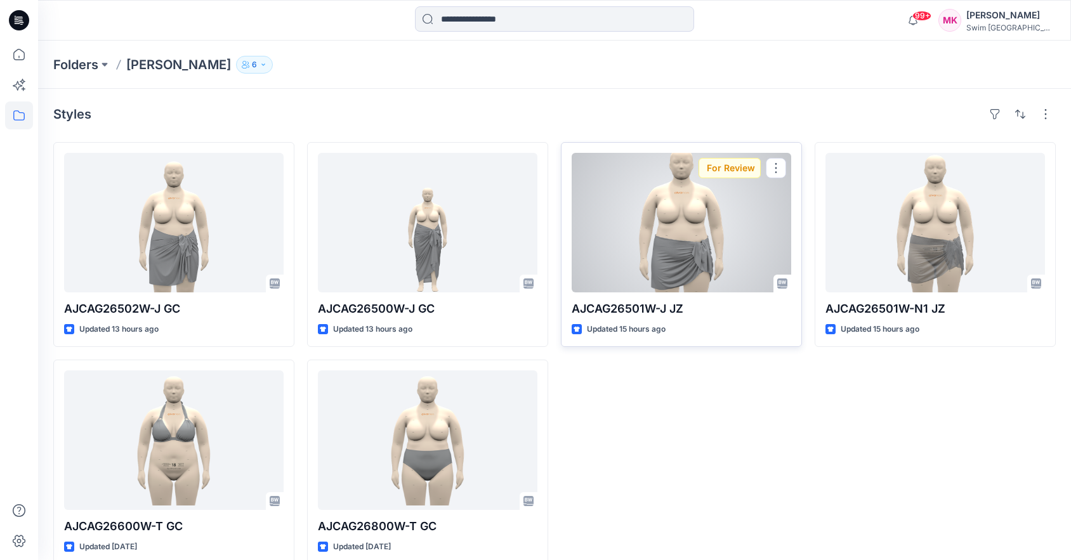
click at [676, 256] on div at bounding box center [680, 223] width 219 height 140
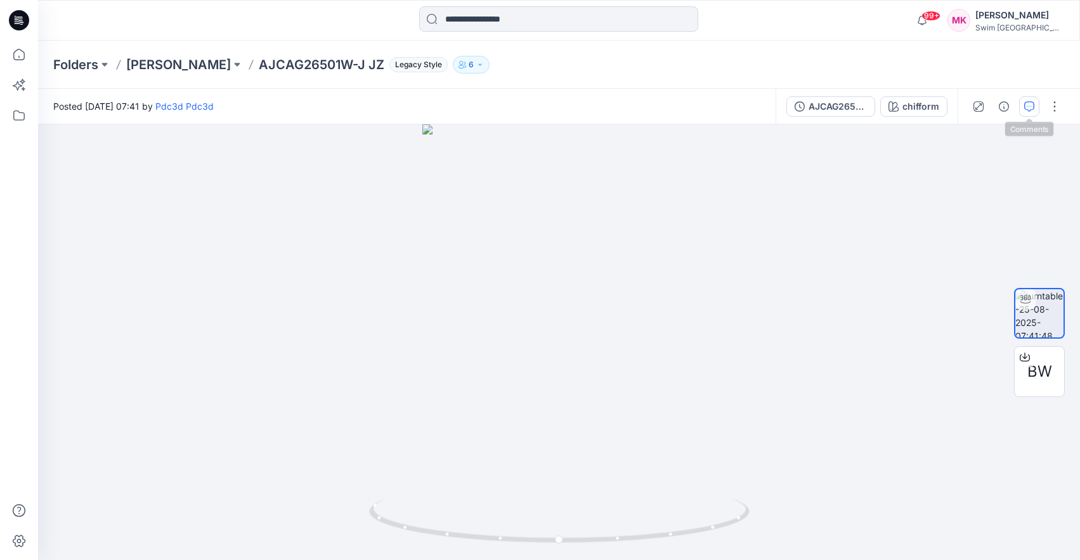
click at [1023, 108] on button "button" at bounding box center [1029, 106] width 20 height 20
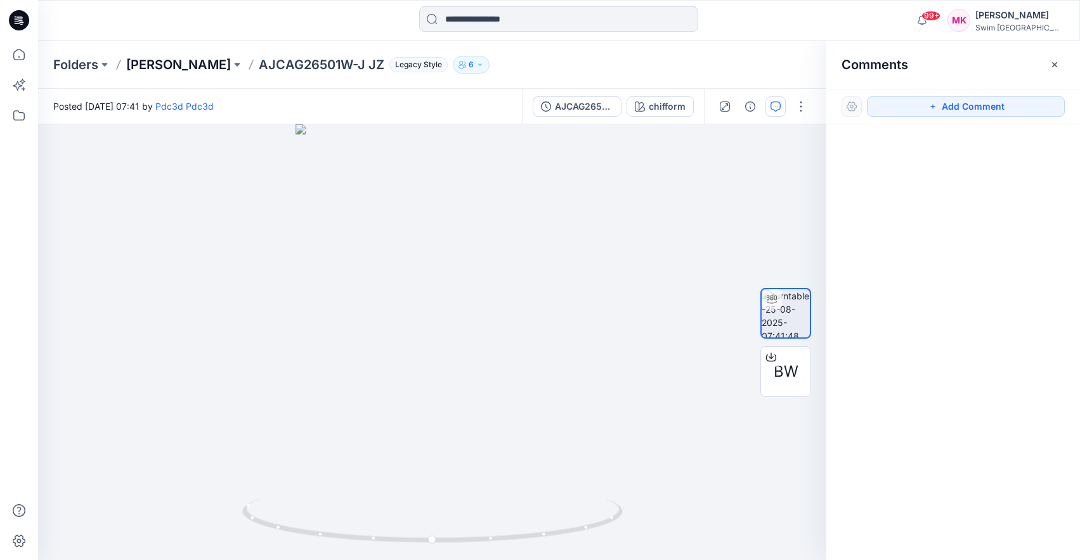
click at [173, 58] on p "[PERSON_NAME]" at bounding box center [178, 65] width 105 height 18
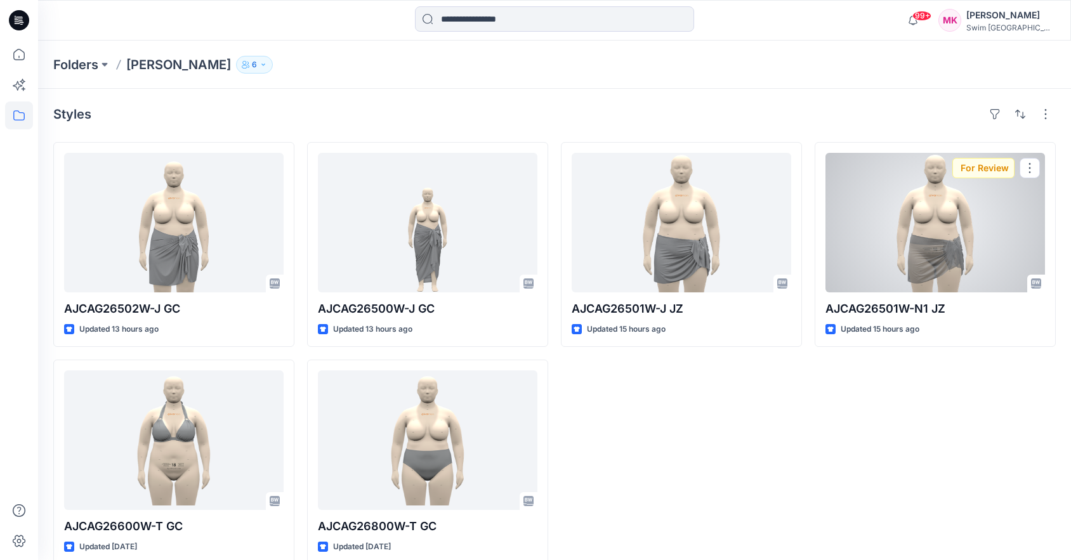
click at [914, 245] on div at bounding box center [934, 223] width 219 height 140
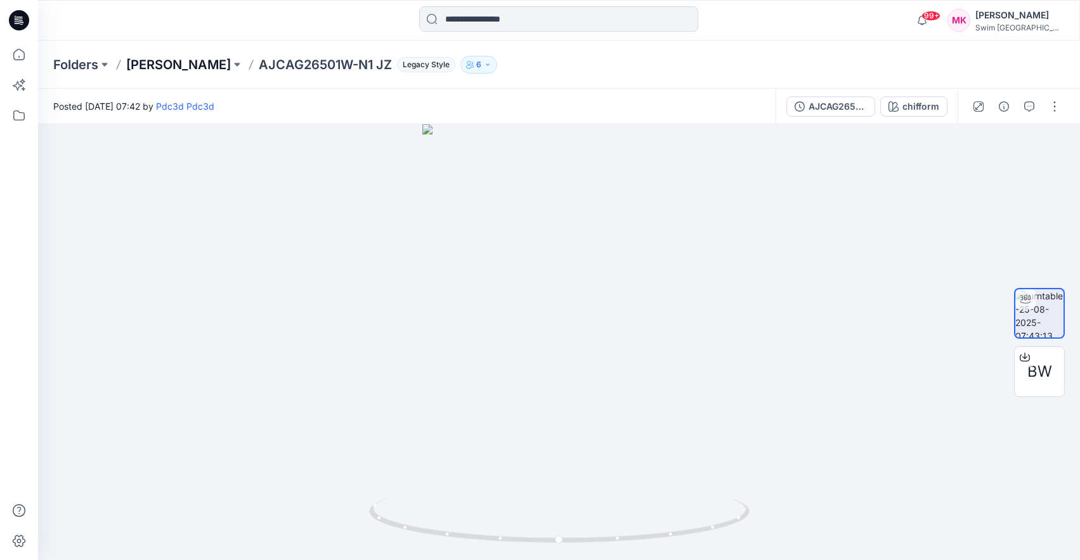
click at [166, 58] on p "[PERSON_NAME]" at bounding box center [178, 65] width 105 height 18
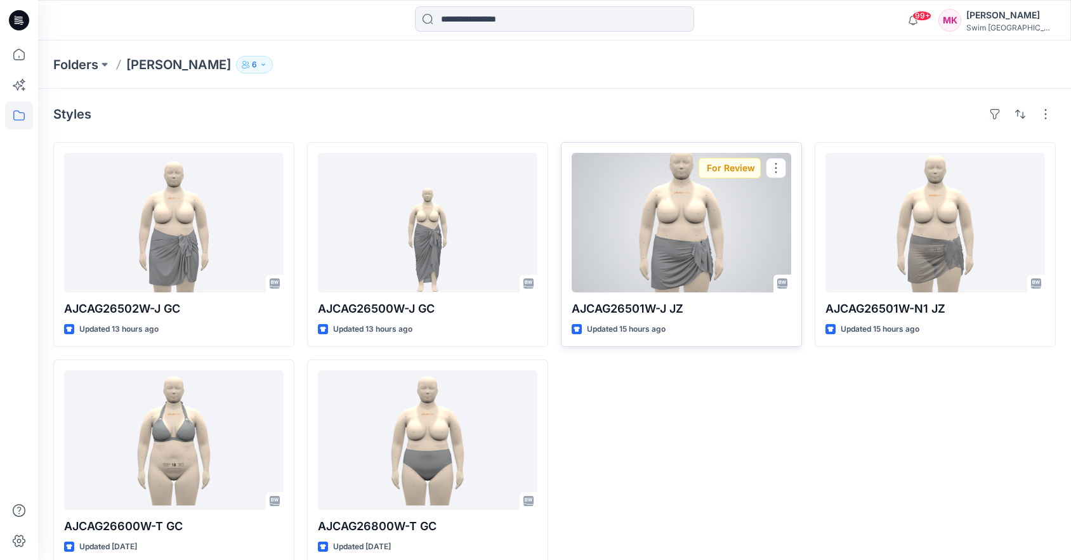
click at [672, 248] on div at bounding box center [680, 223] width 219 height 140
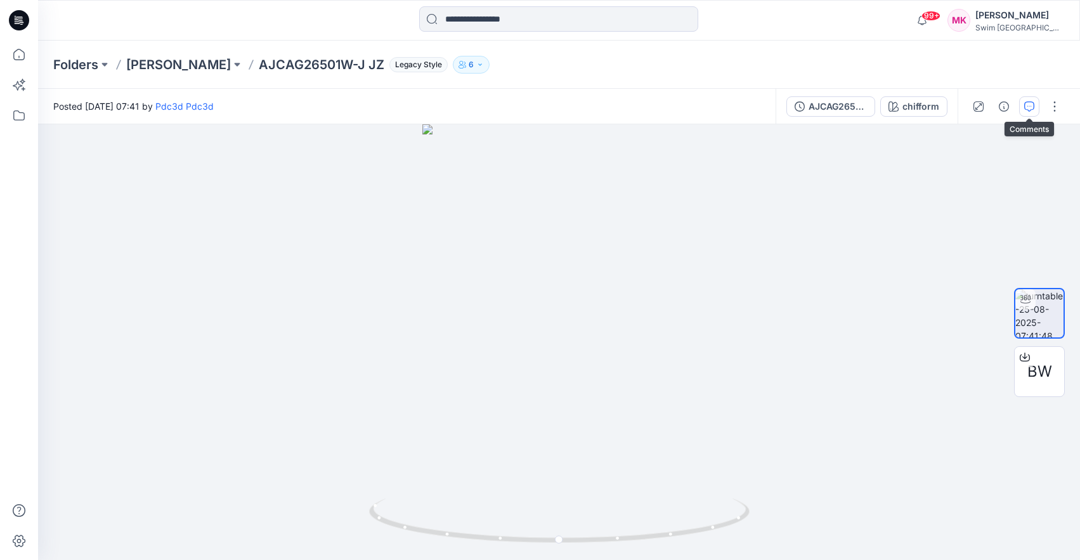
click at [1026, 105] on icon "button" at bounding box center [1029, 106] width 10 height 10
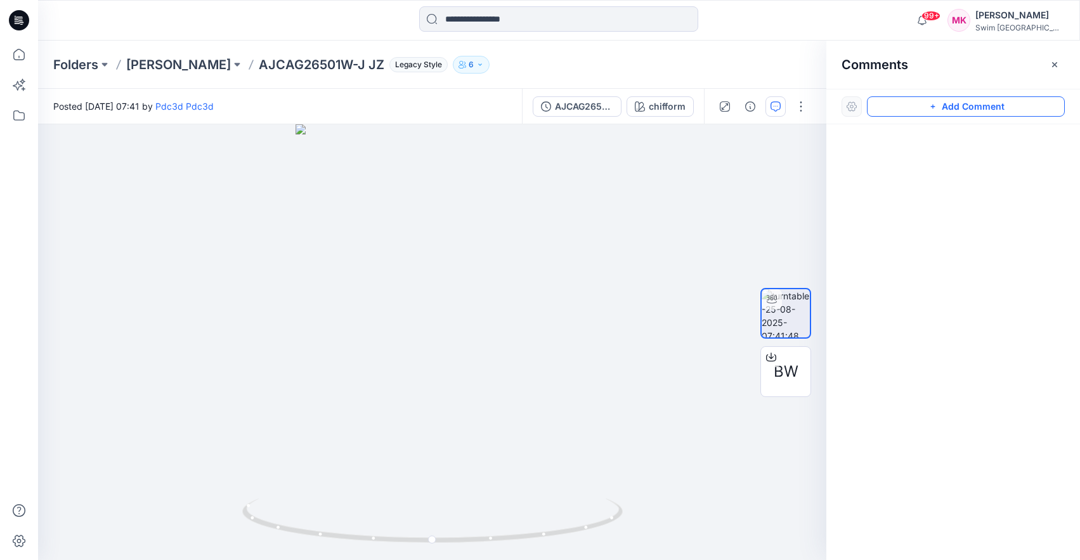
click at [937, 103] on icon "button" at bounding box center [933, 106] width 10 height 10
click at [434, 514] on div "1" at bounding box center [432, 342] width 788 height 436
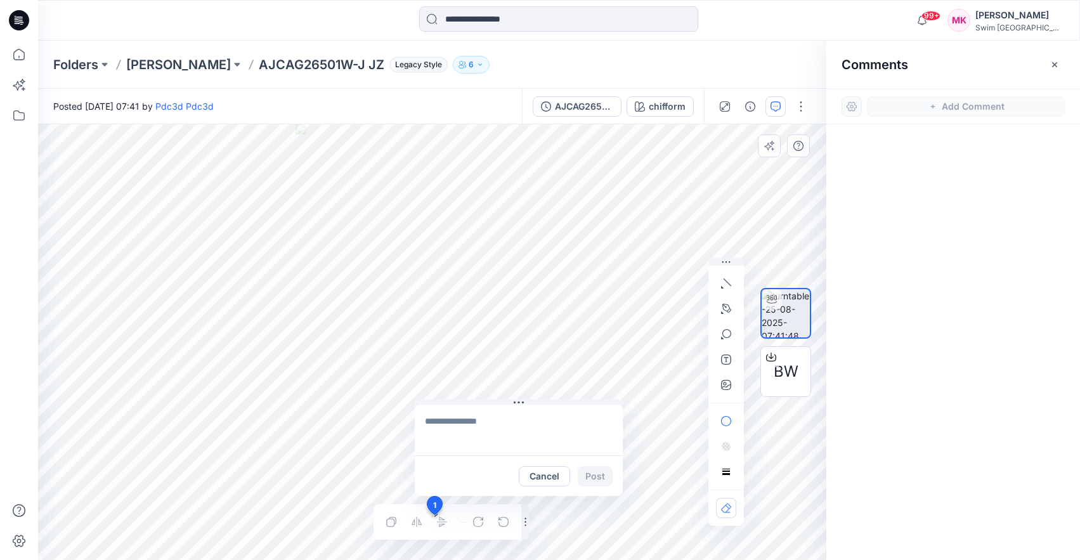
click at [468, 431] on textarea at bounding box center [519, 430] width 208 height 51
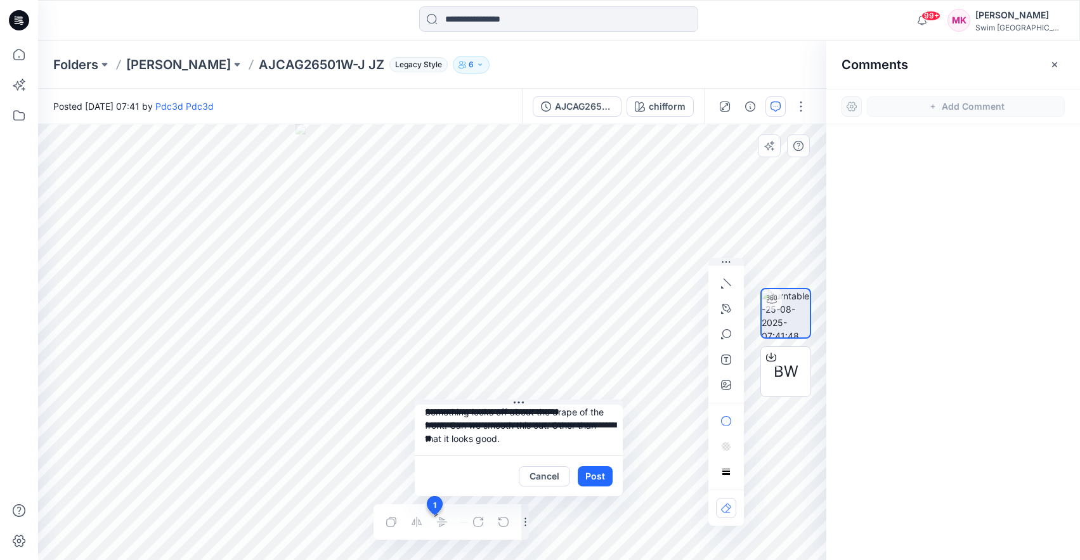
click at [425, 440] on textarea "**********" at bounding box center [519, 430] width 208 height 51
type textarea "**********"
click at [597, 477] on button "Post" at bounding box center [595, 476] width 35 height 20
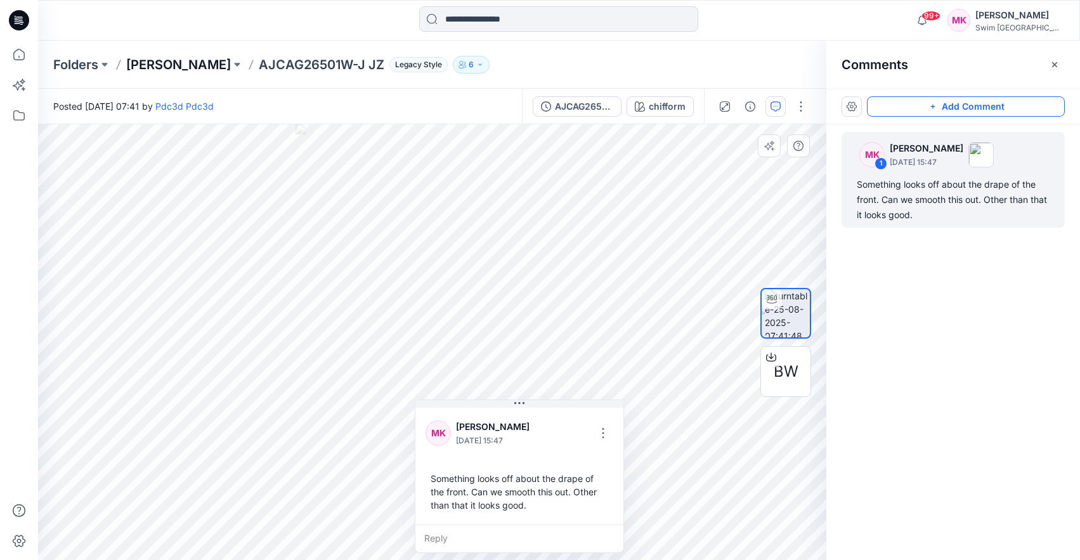
click at [211, 65] on p "[PERSON_NAME]" at bounding box center [178, 65] width 105 height 18
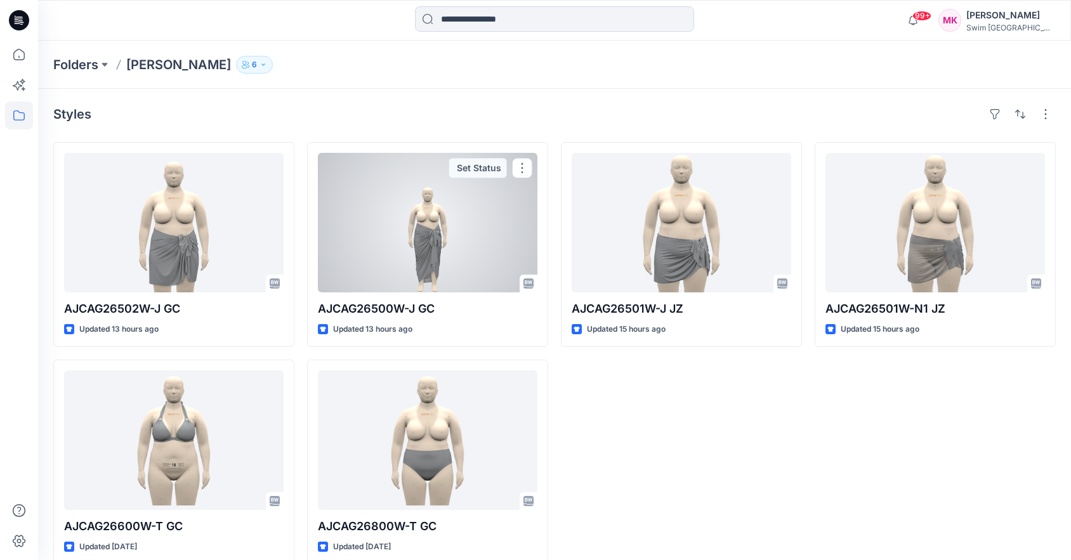
click at [438, 235] on div at bounding box center [427, 223] width 219 height 140
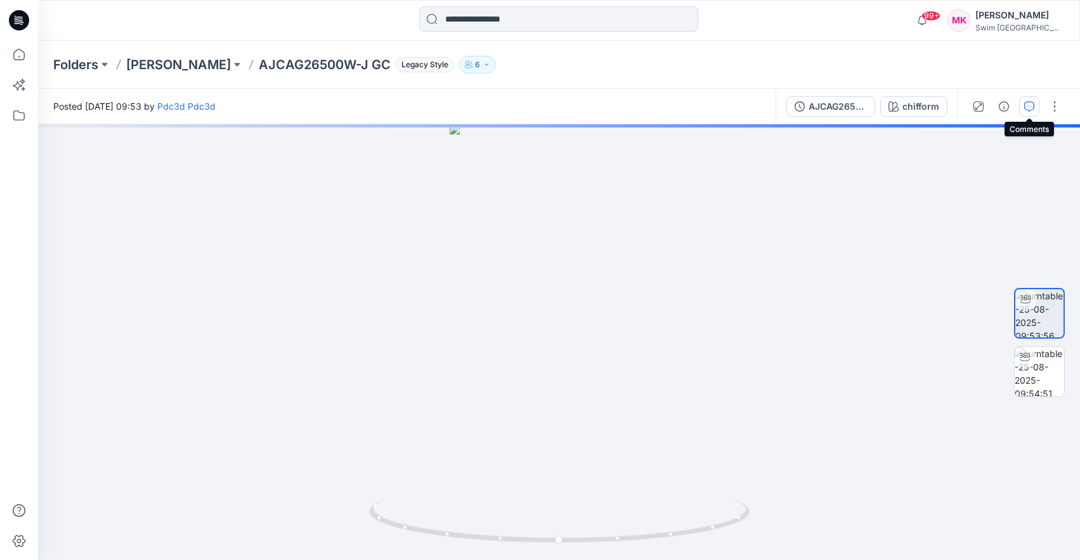
click at [1024, 110] on icon "button" at bounding box center [1029, 106] width 10 height 10
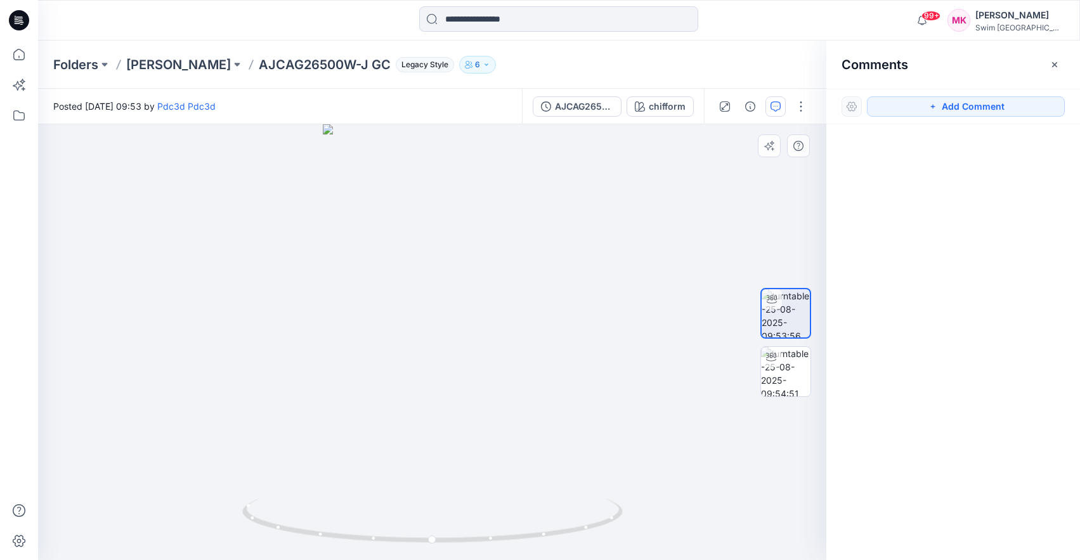
click at [468, 353] on div at bounding box center [432, 342] width 788 height 436
click at [466, 355] on div at bounding box center [432, 342] width 788 height 436
click at [460, 360] on div at bounding box center [432, 342] width 788 height 436
click at [970, 108] on button "Add Comment" at bounding box center [966, 106] width 198 height 20
click at [464, 353] on div "1" at bounding box center [432, 342] width 788 height 436
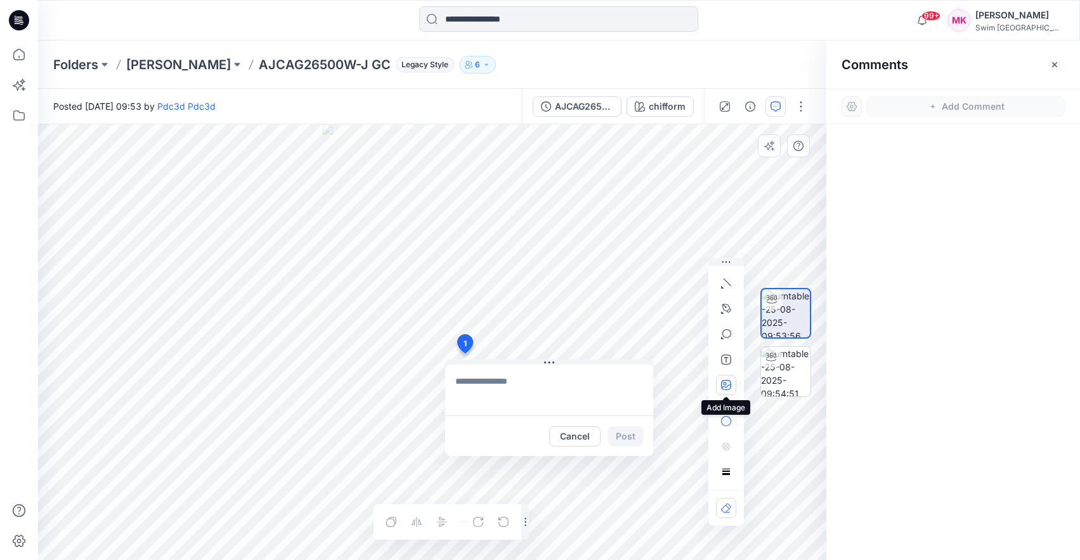
click at [719, 382] on button "button" at bounding box center [726, 385] width 20 height 20
click at [725, 381] on icon "button" at bounding box center [726, 385] width 10 height 10
type input"] "**********"
click at [511, 382] on textarea at bounding box center [549, 390] width 208 height 51
type textarea "**********"
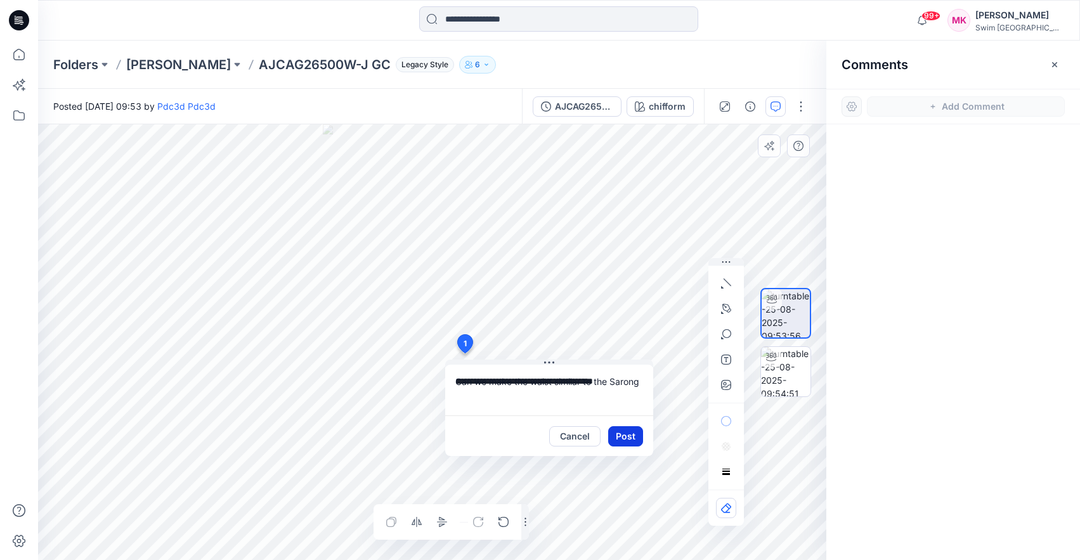
click at [632, 434] on button "Post" at bounding box center [625, 436] width 35 height 20
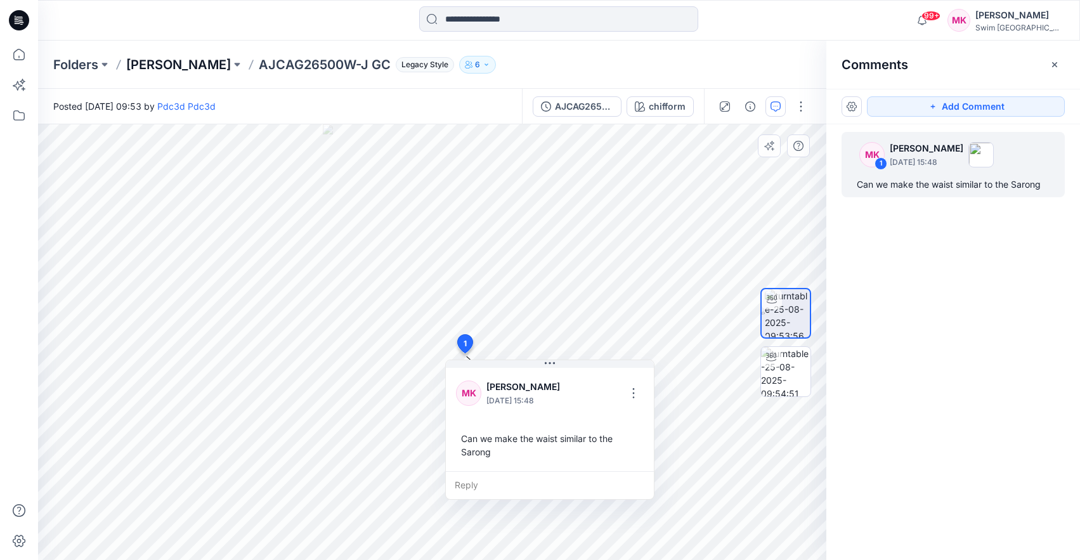
click at [145, 64] on p "[PERSON_NAME]" at bounding box center [178, 65] width 105 height 18
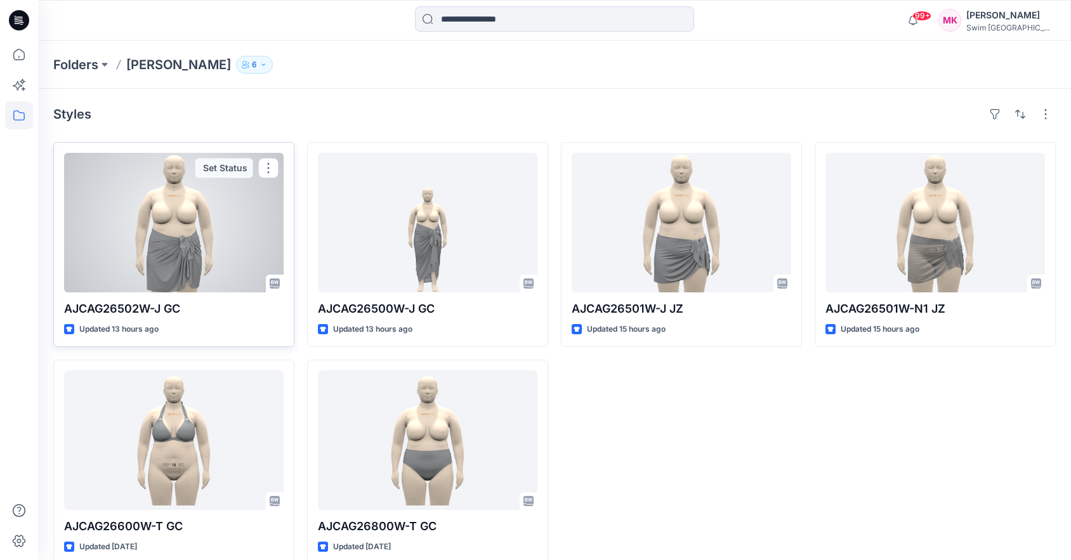
click at [171, 231] on div at bounding box center [173, 223] width 219 height 140
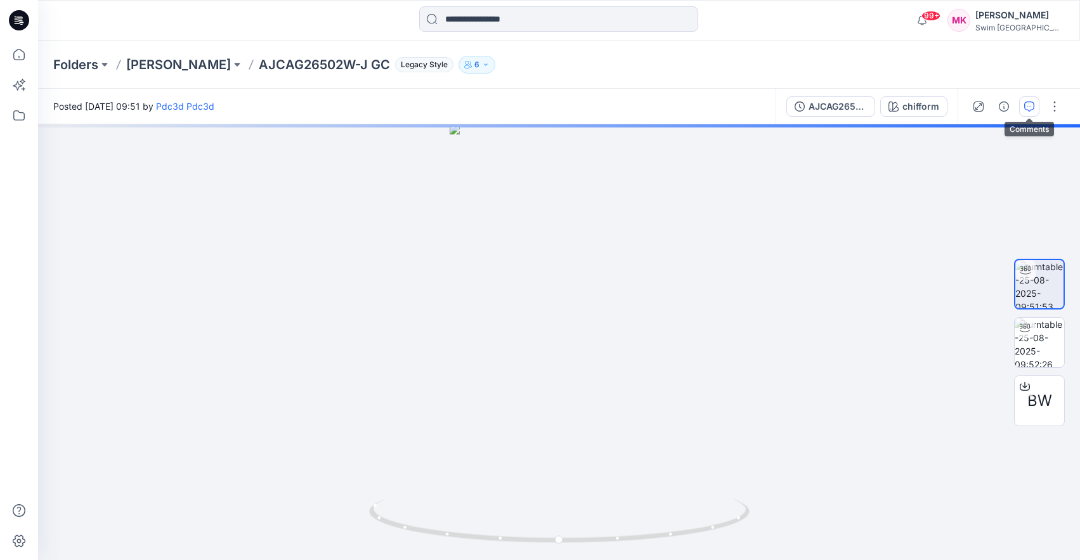
click at [1024, 109] on icon "button" at bounding box center [1029, 106] width 10 height 10
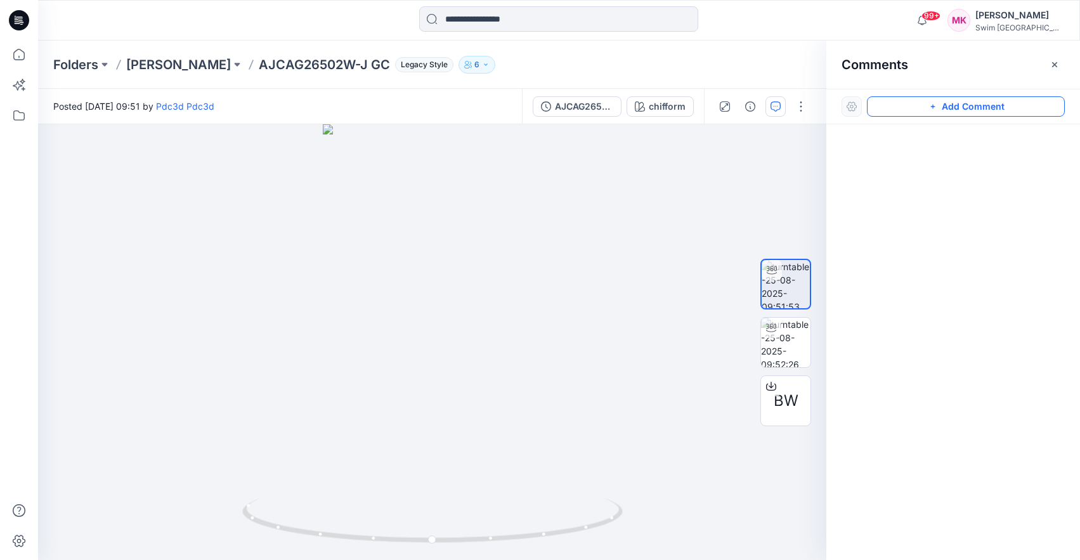
click at [889, 111] on button "Add Comment" at bounding box center [966, 106] width 198 height 20
click at [502, 398] on div "1" at bounding box center [432, 342] width 788 height 436
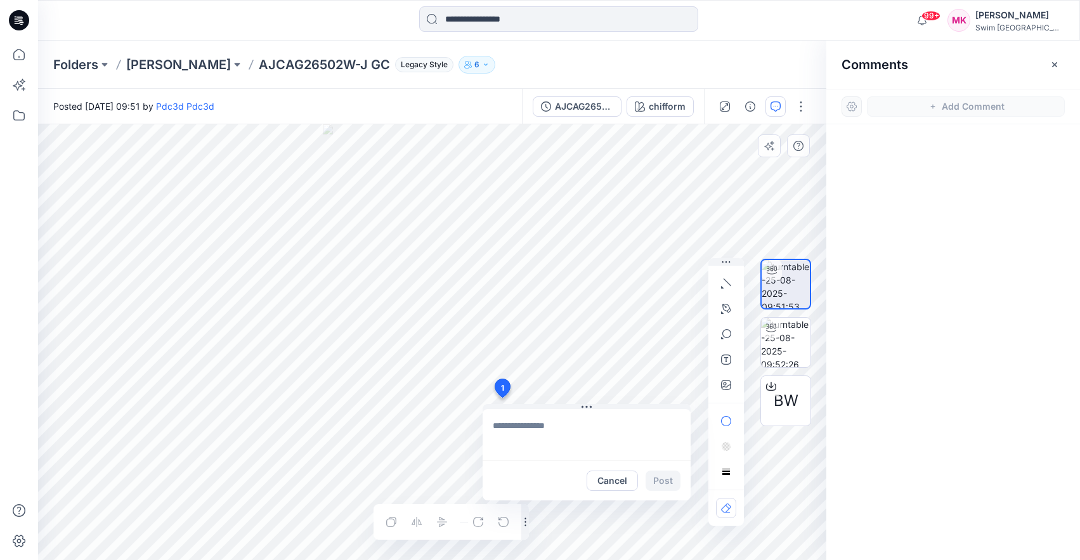
click at [580, 433] on textarea at bounding box center [587, 434] width 208 height 51
click at [728, 379] on button "button" at bounding box center [726, 385] width 20 height 20
type input"] "**********"
click at [543, 448] on textarea at bounding box center [587, 434] width 208 height 51
type textarea "*"
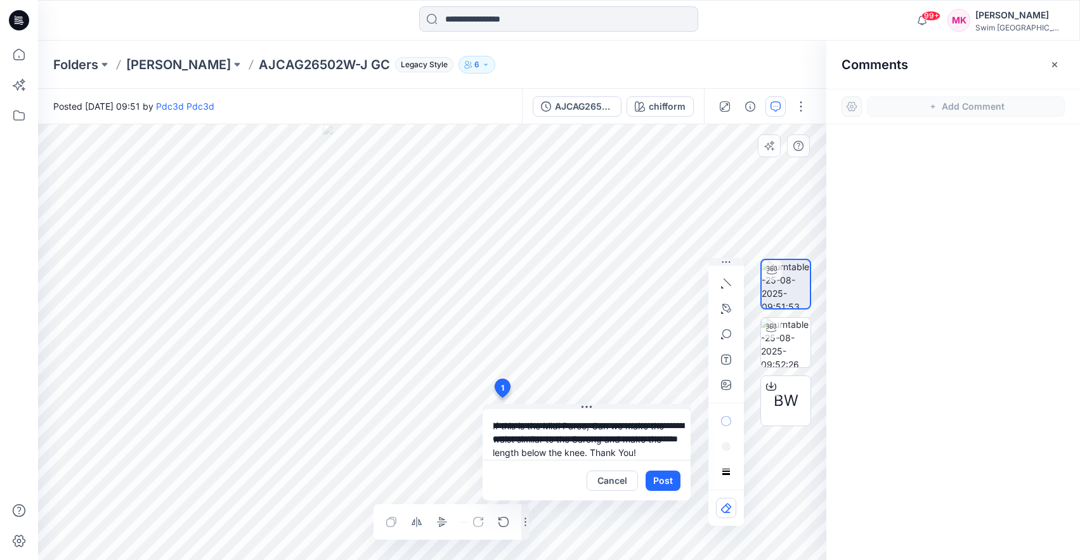
type textarea "**********"
click at [675, 480] on button "Post" at bounding box center [663, 481] width 35 height 20
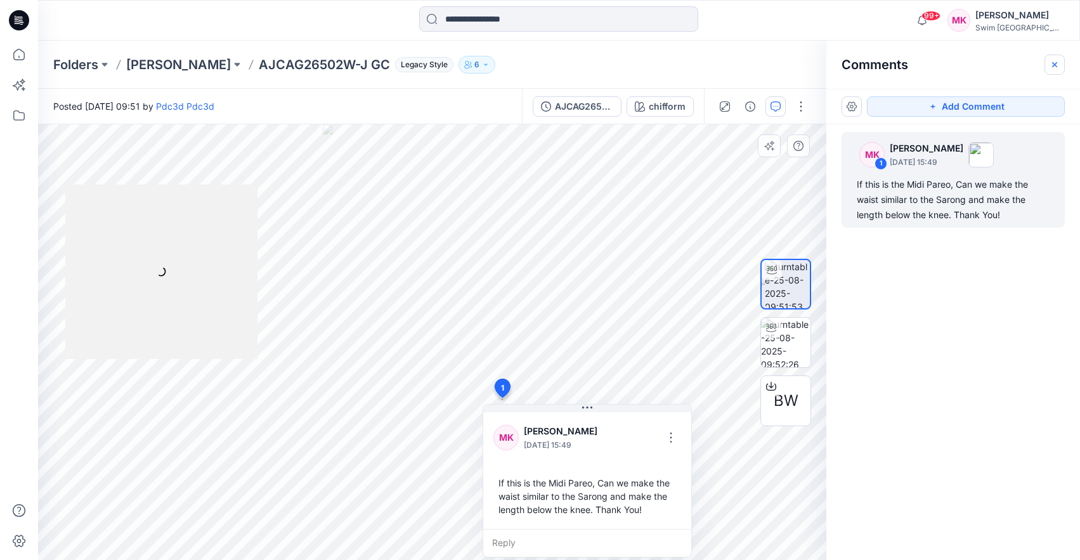
click at [1055, 63] on icon "button" at bounding box center [1054, 64] width 4 height 4
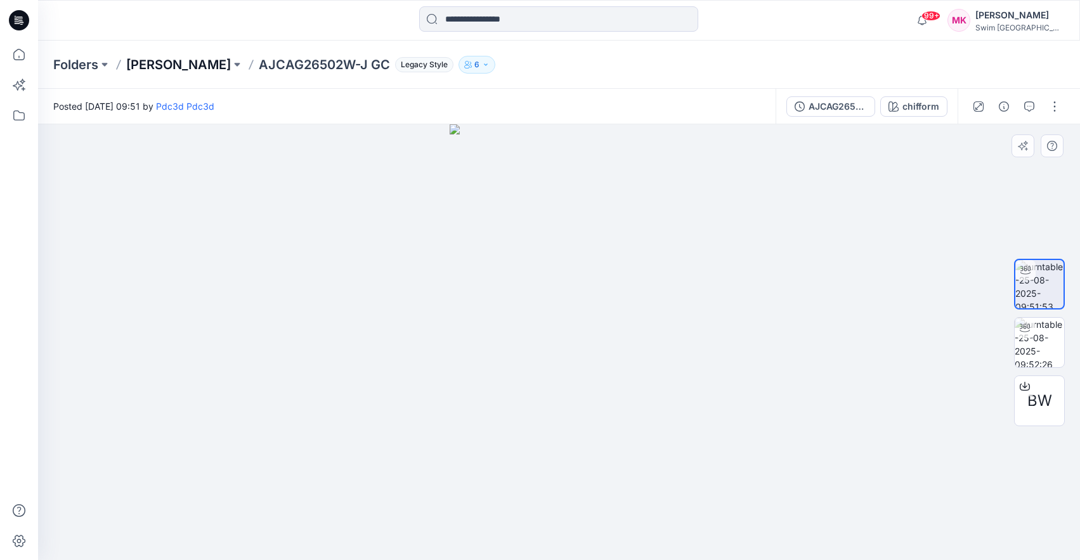
click at [195, 64] on p "[PERSON_NAME]" at bounding box center [178, 65] width 105 height 18
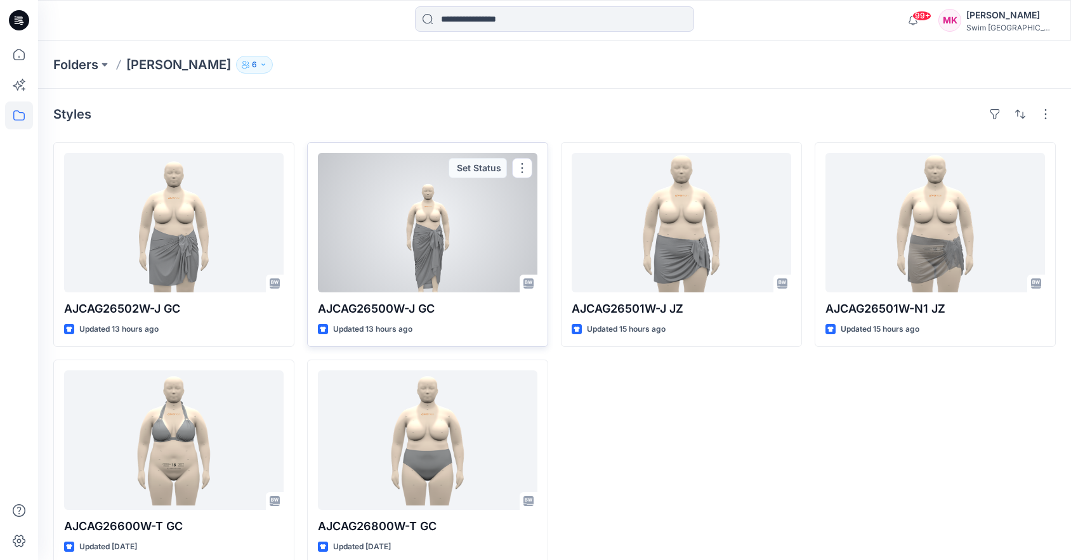
click at [444, 227] on div at bounding box center [427, 223] width 219 height 140
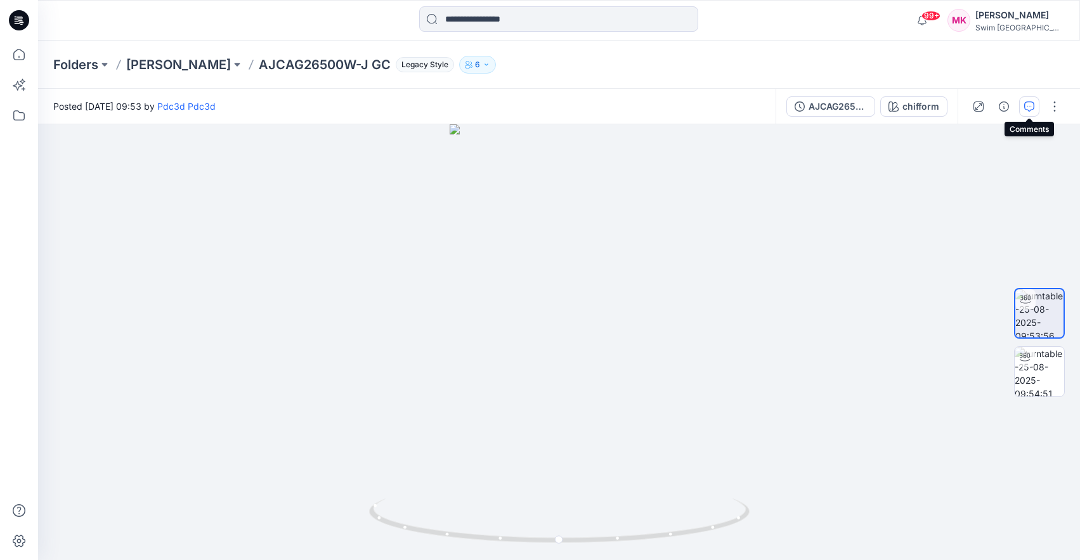
click at [1027, 111] on button "button" at bounding box center [1029, 106] width 20 height 20
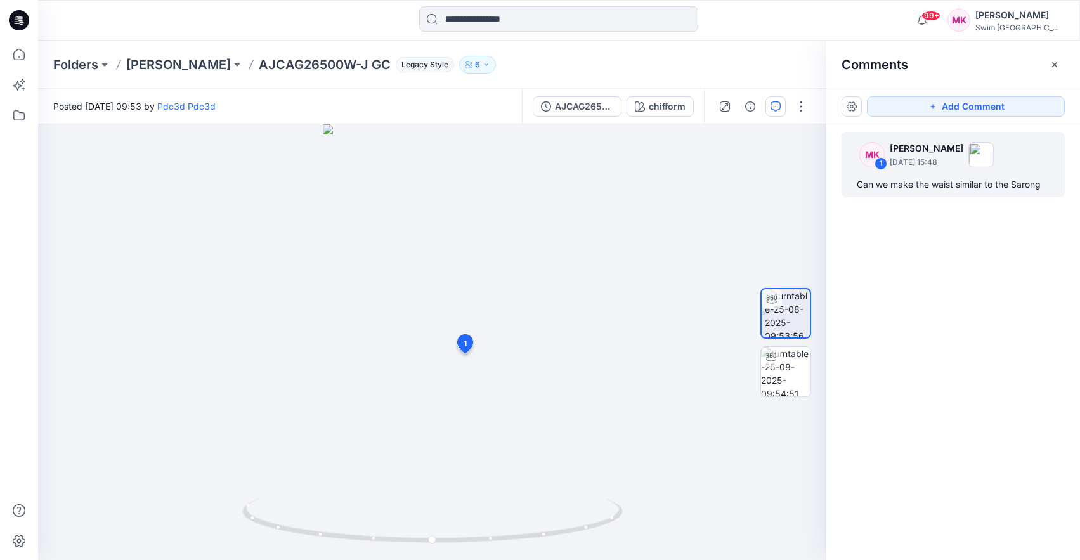
click at [935, 182] on div "Can we make the waist similar to the Sarong" at bounding box center [953, 184] width 193 height 15
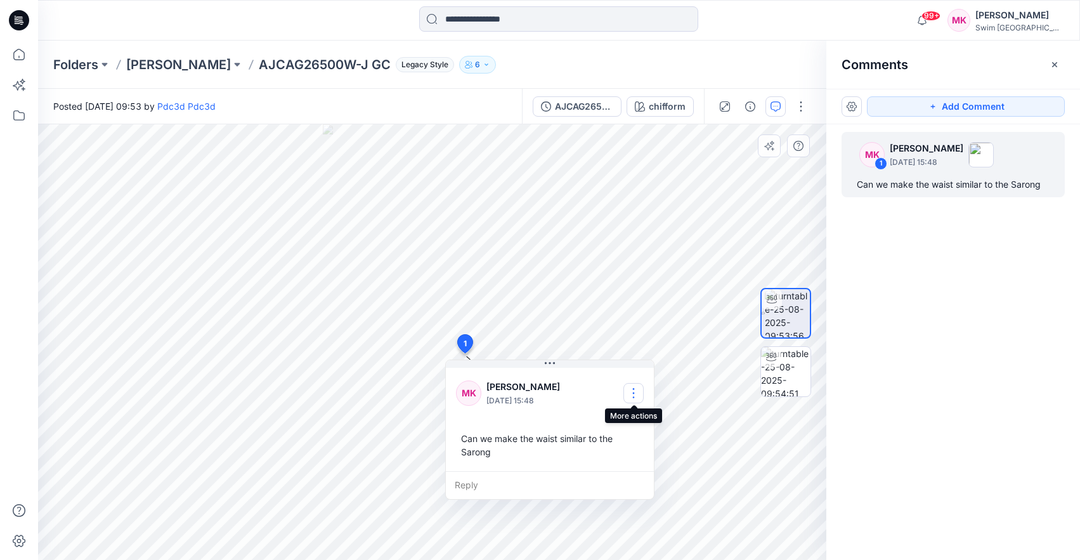
click at [638, 389] on button "button" at bounding box center [633, 393] width 20 height 20
click at [636, 423] on p "Edit comment" at bounding box center [636, 422] width 57 height 13
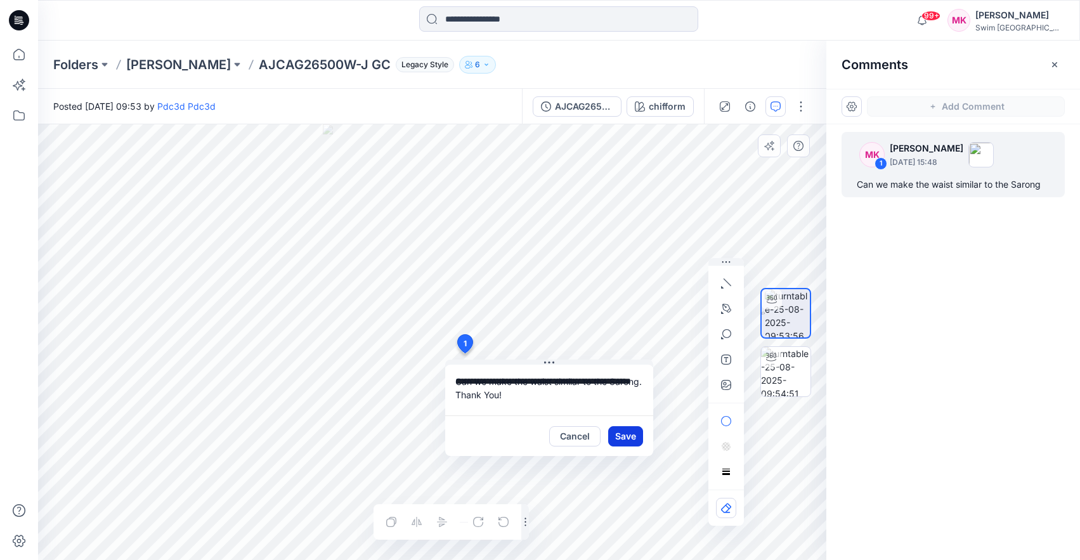
type textarea "**********"
click at [627, 435] on button "Save" at bounding box center [625, 436] width 35 height 20
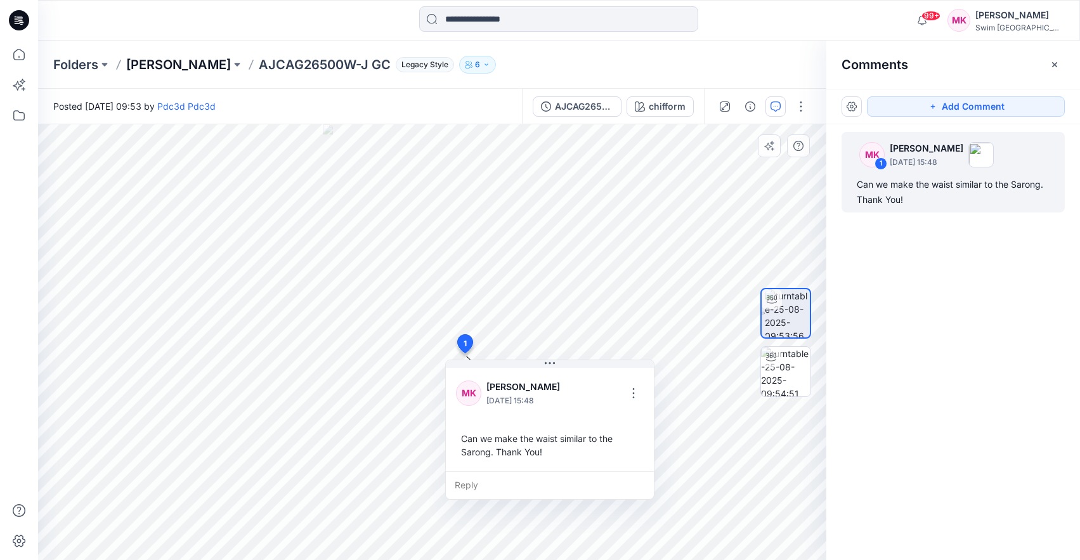
click at [164, 65] on p "[PERSON_NAME]" at bounding box center [178, 65] width 105 height 18
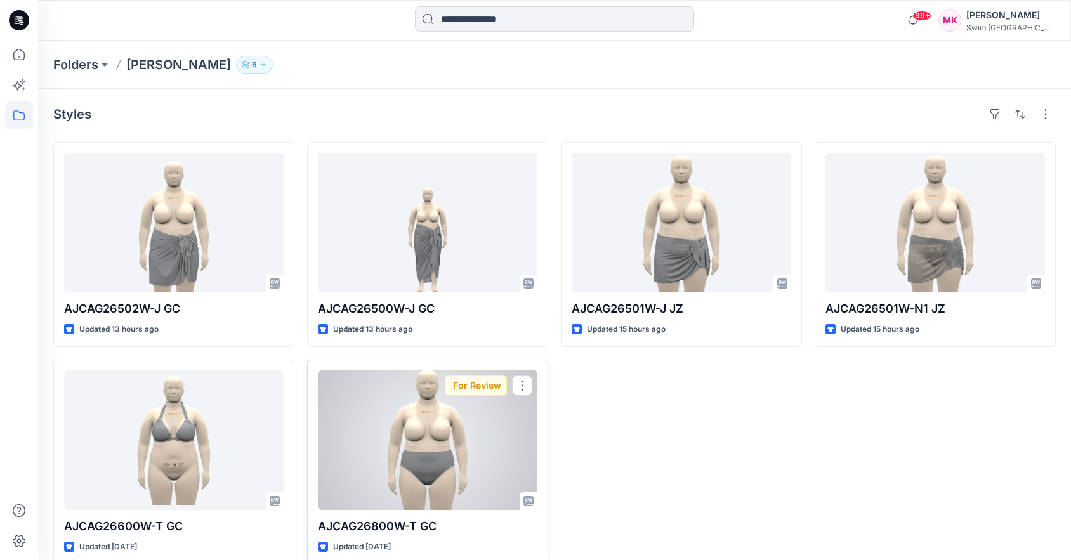
click at [445, 431] on div at bounding box center [427, 440] width 219 height 140
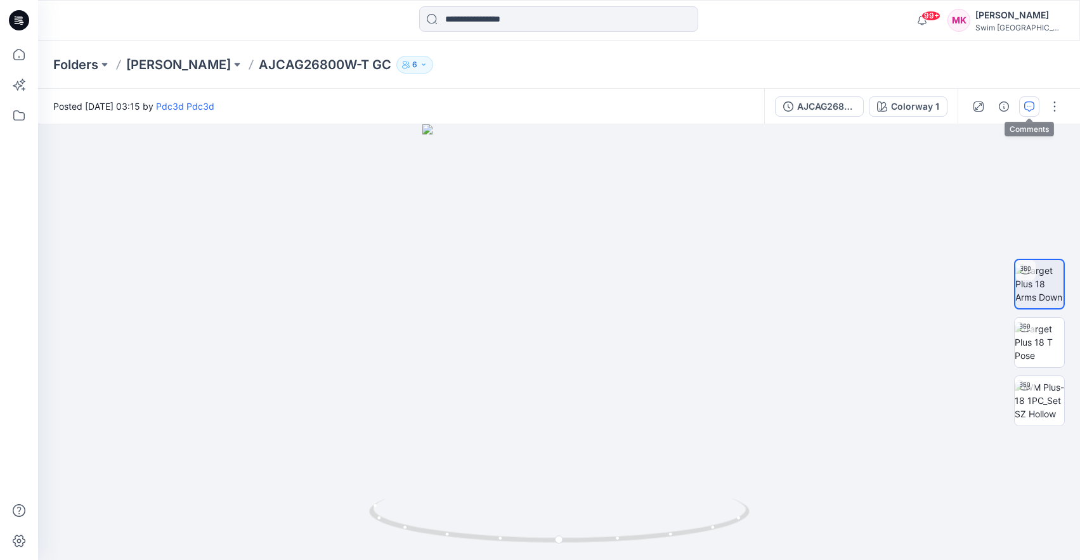
click at [1024, 108] on icon "button" at bounding box center [1029, 106] width 10 height 10
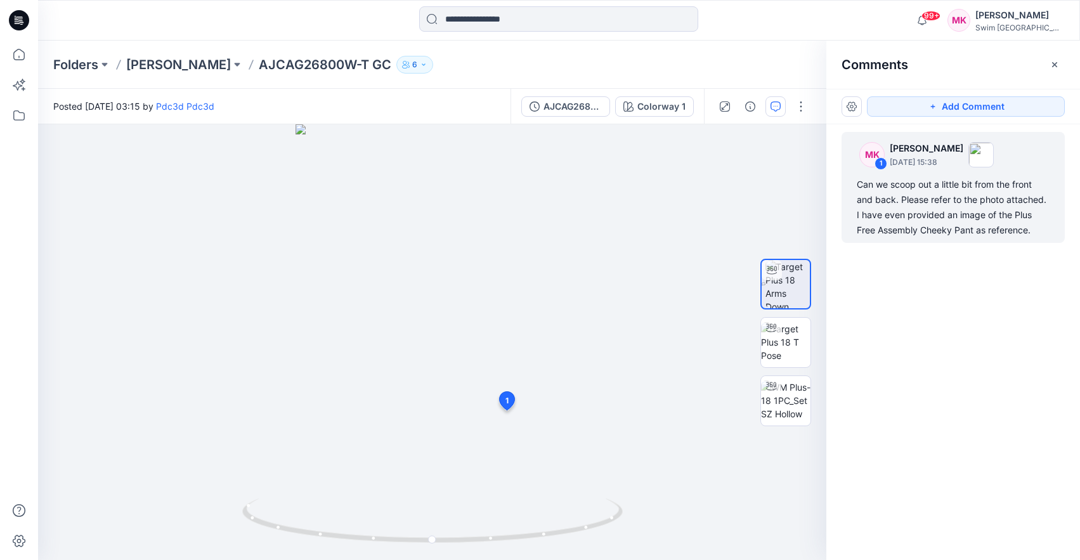
click at [930, 198] on div "Can we scoop out a little bit from the front and back. Please refer to the phot…" at bounding box center [953, 207] width 193 height 61
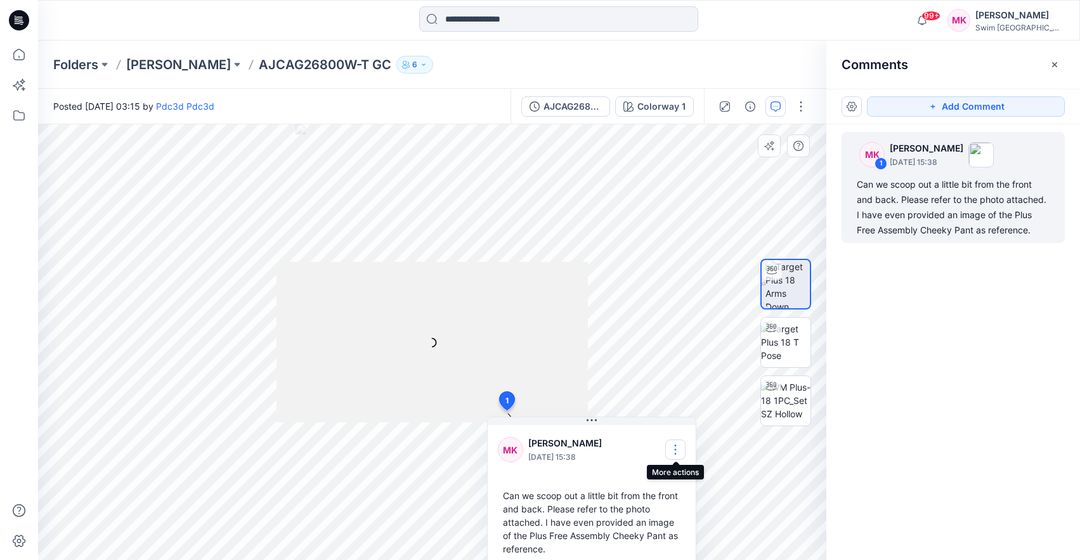
click at [672, 449] on button "button" at bounding box center [675, 450] width 20 height 20
click at [674, 481] on p "Edit comment" at bounding box center [678, 479] width 57 height 13
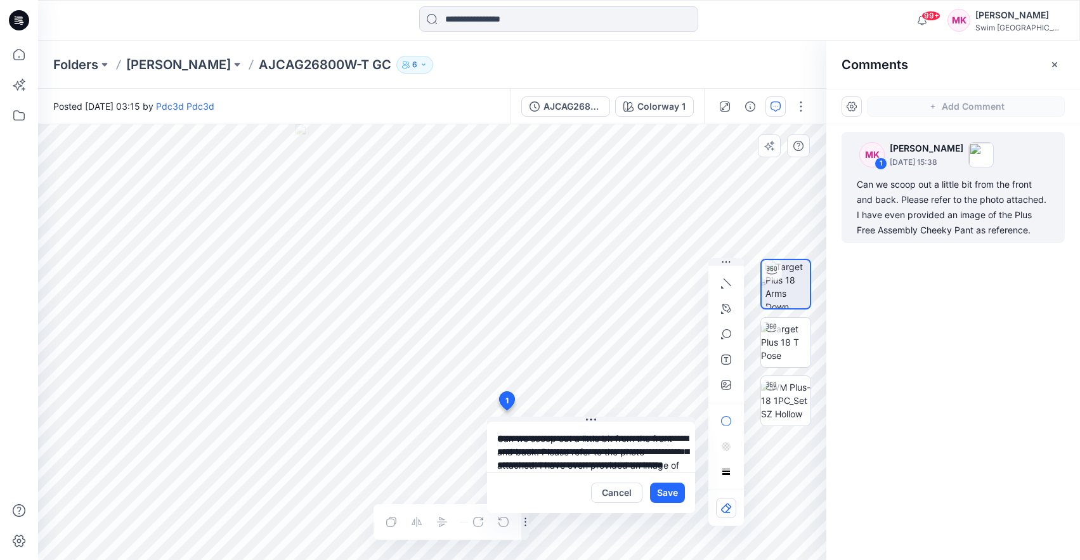
scroll to position [36, 0]
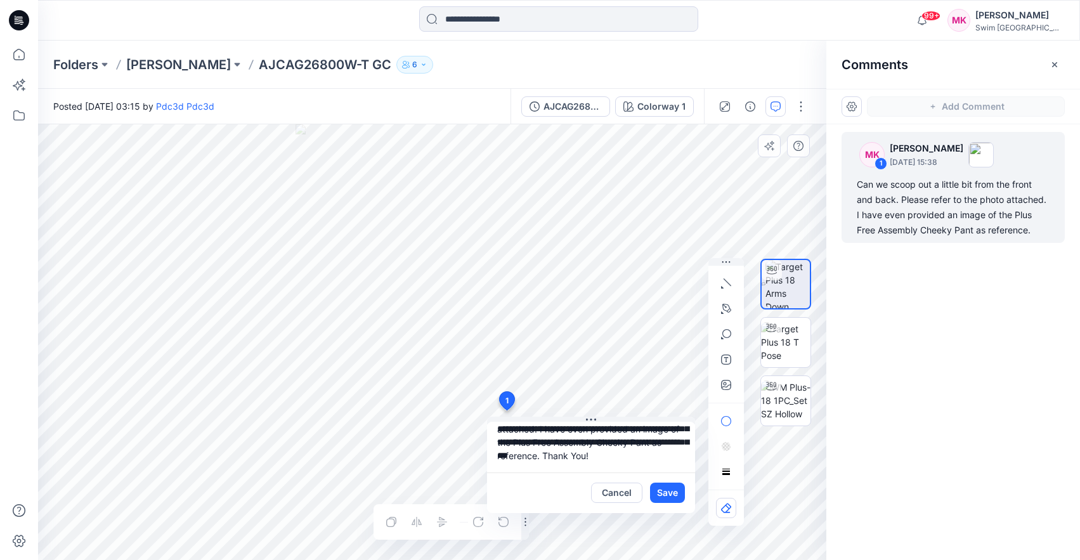
type textarea "**********"
click at [690, 498] on div "Cancel Save" at bounding box center [591, 492] width 208 height 41
click at [677, 492] on button "Save" at bounding box center [667, 493] width 35 height 20
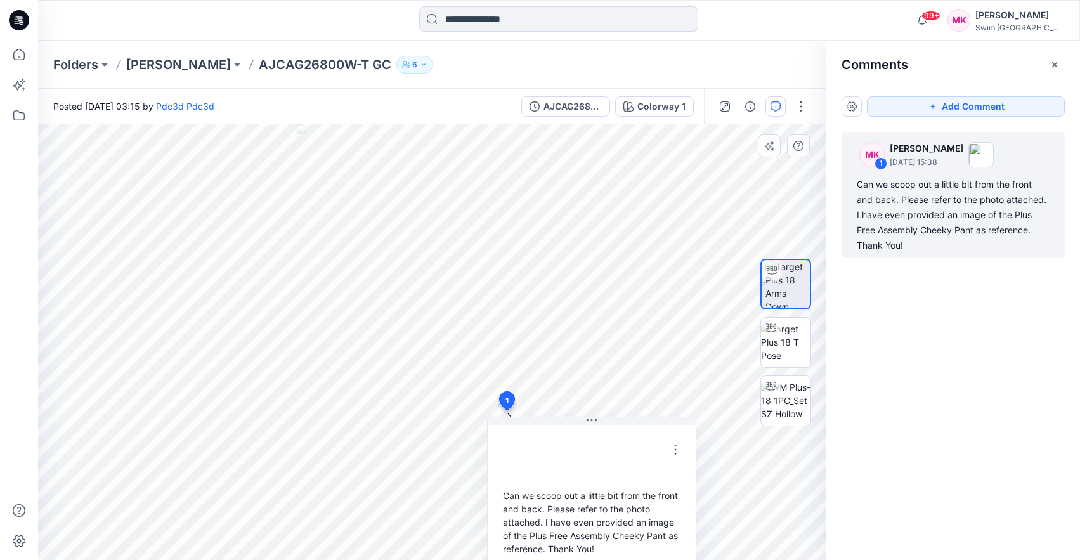
scroll to position [8, 0]
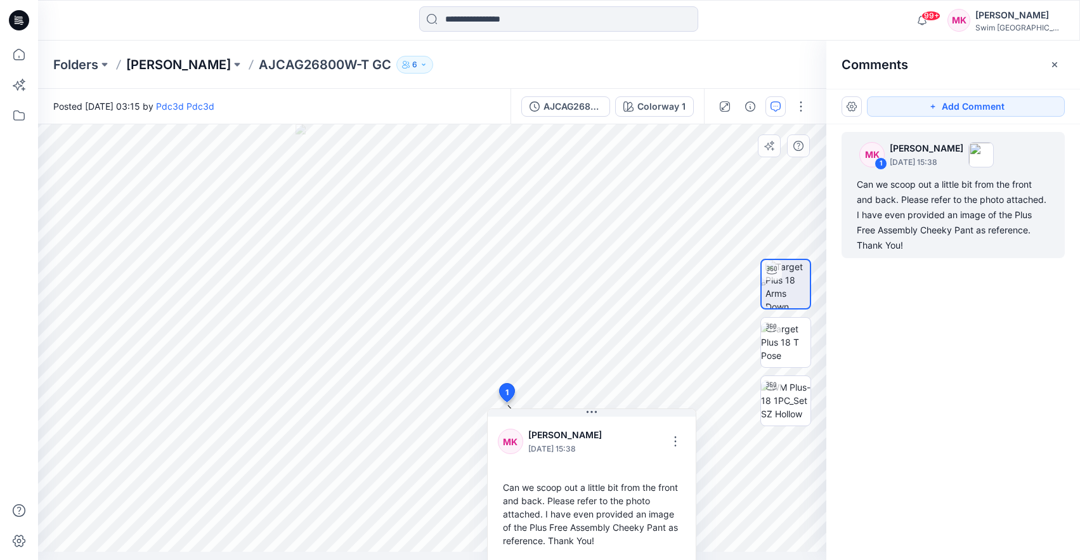
click at [191, 67] on p "[PERSON_NAME]" at bounding box center [178, 65] width 105 height 18
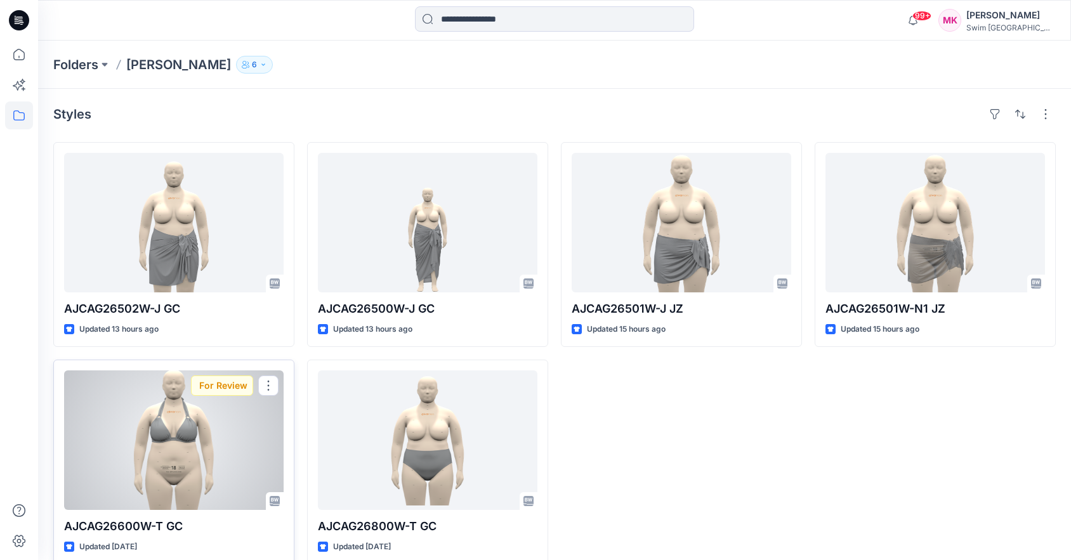
click at [195, 446] on div at bounding box center [173, 440] width 219 height 140
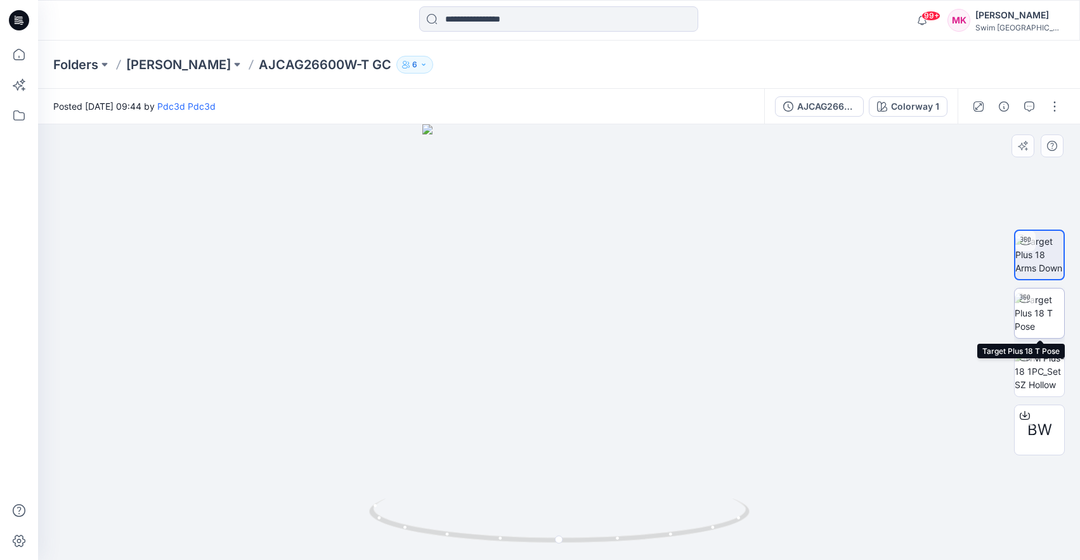
click at [1046, 300] on img at bounding box center [1039, 313] width 49 height 40
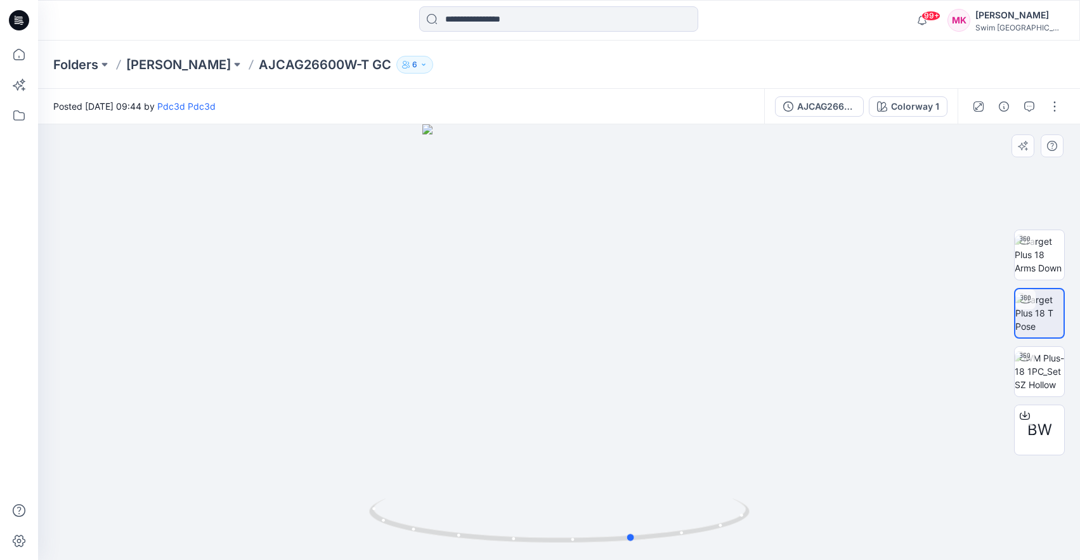
drag, startPoint x: 715, startPoint y: 532, endPoint x: 790, endPoint y: 512, distance: 76.8
click at [790, 512] on div at bounding box center [559, 342] width 1042 height 436
drag, startPoint x: 627, startPoint y: 540, endPoint x: 601, endPoint y: 540, distance: 25.4
click at [601, 540] on circle at bounding box center [602, 539] width 8 height 8
drag, startPoint x: 596, startPoint y: 540, endPoint x: 639, endPoint y: 521, distance: 47.4
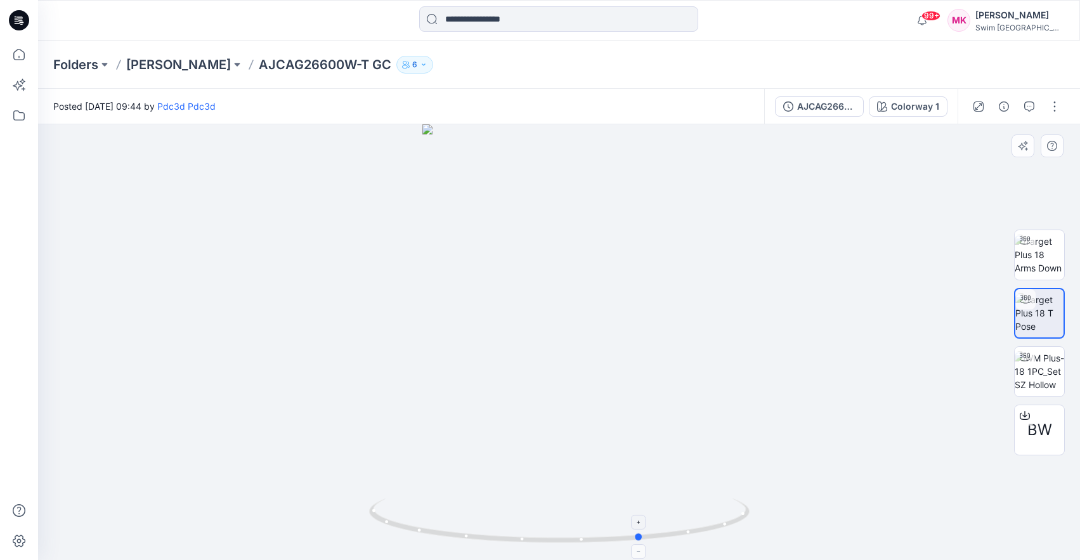
click at [639, 521] on icon at bounding box center [561, 522] width 384 height 48
click at [1028, 110] on icon "button" at bounding box center [1029, 106] width 10 height 10
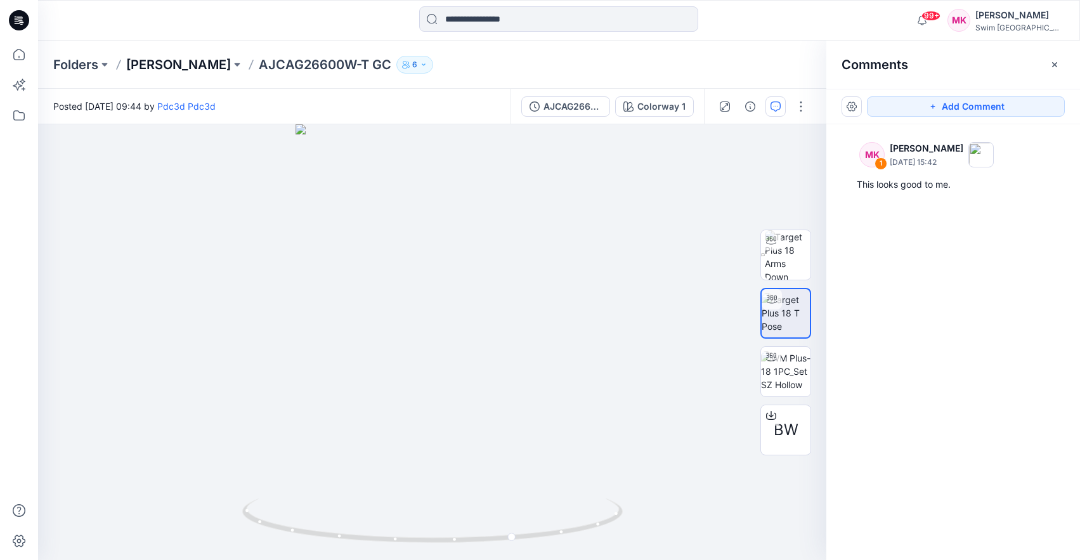
click at [184, 62] on p "[PERSON_NAME]" at bounding box center [178, 65] width 105 height 18
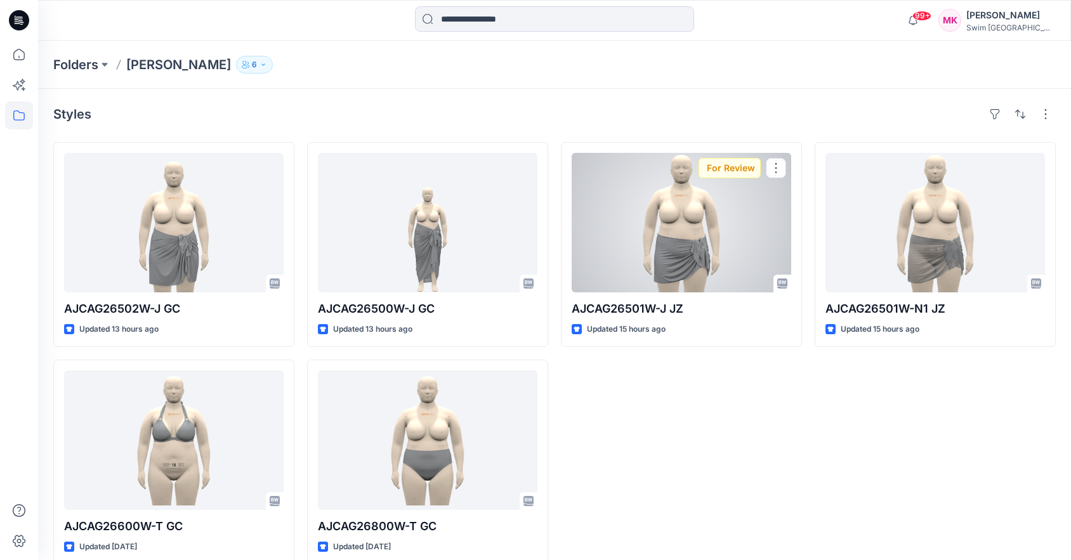
click at [637, 231] on div at bounding box center [680, 223] width 219 height 140
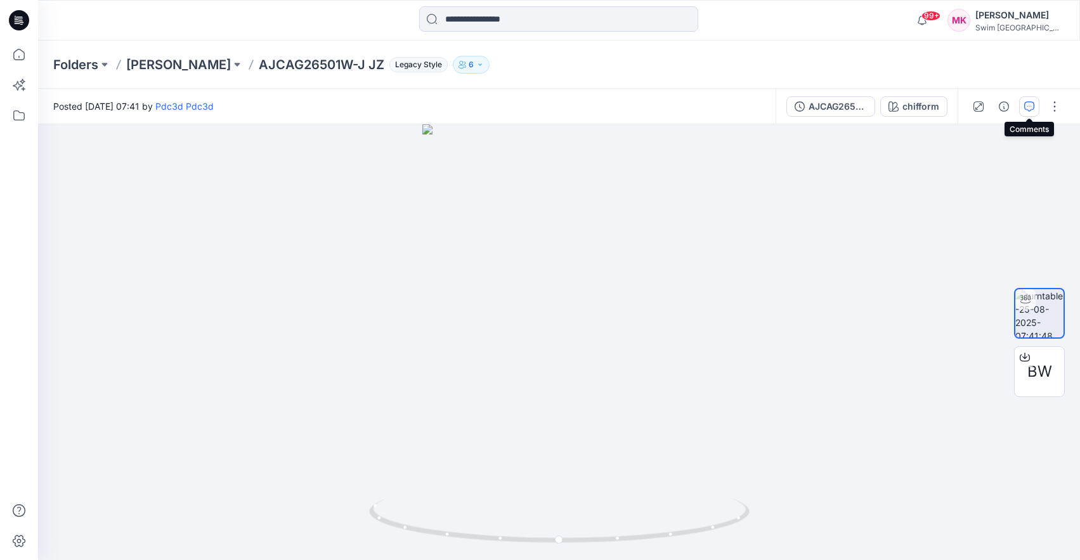
click at [1021, 104] on button "button" at bounding box center [1029, 106] width 20 height 20
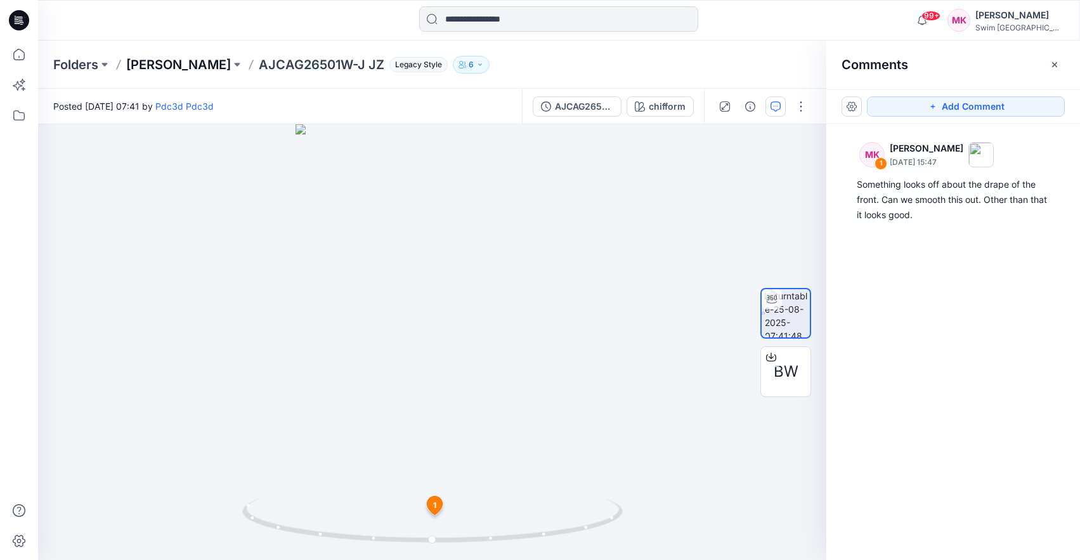
click at [188, 66] on p "[PERSON_NAME]" at bounding box center [178, 65] width 105 height 18
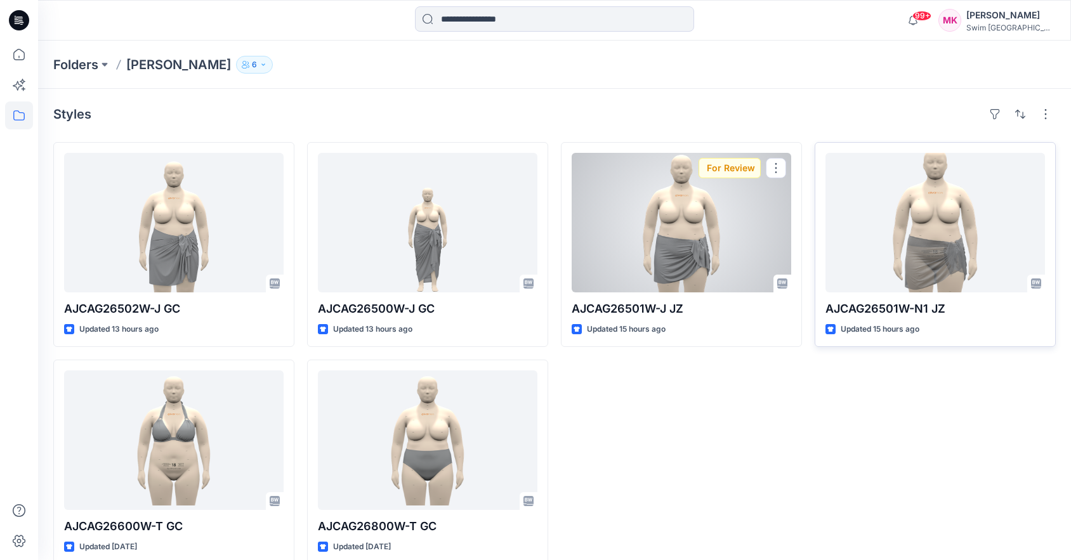
click at [966, 216] on div at bounding box center [934, 223] width 219 height 140
